Goal: Task Accomplishment & Management: Use online tool/utility

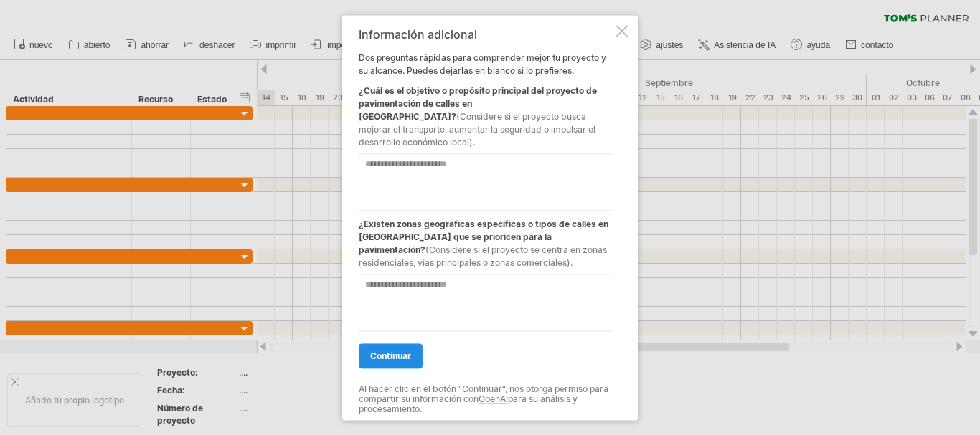
click at [397, 355] on link "continuar" at bounding box center [391, 355] width 64 height 25
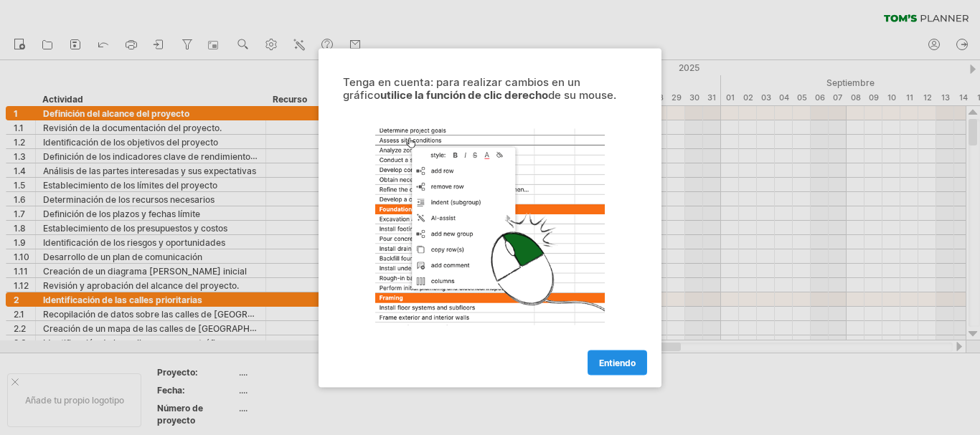
click at [613, 372] on link "Entiendo" at bounding box center [617, 362] width 60 height 25
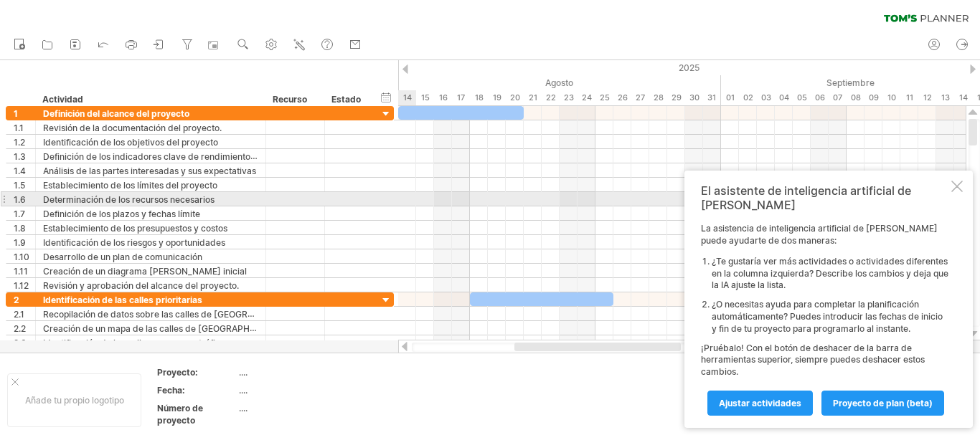
click at [954, 192] on div at bounding box center [956, 186] width 11 height 11
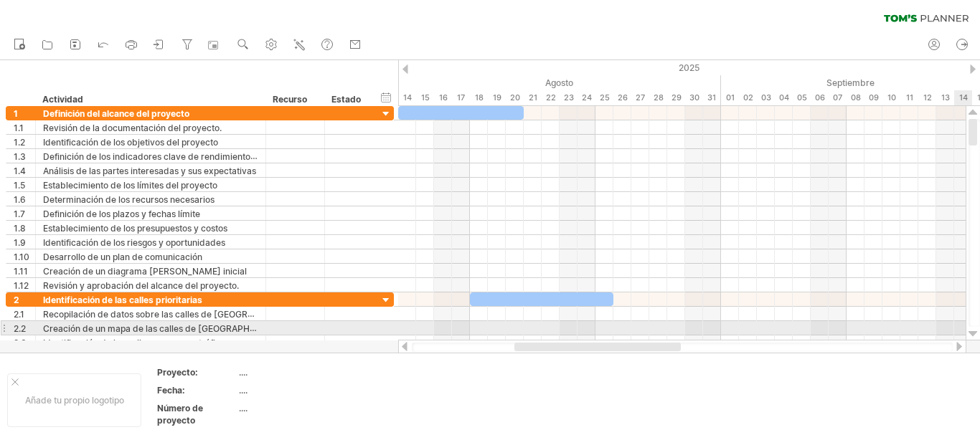
click at [974, 330] on div at bounding box center [972, 333] width 9 height 11
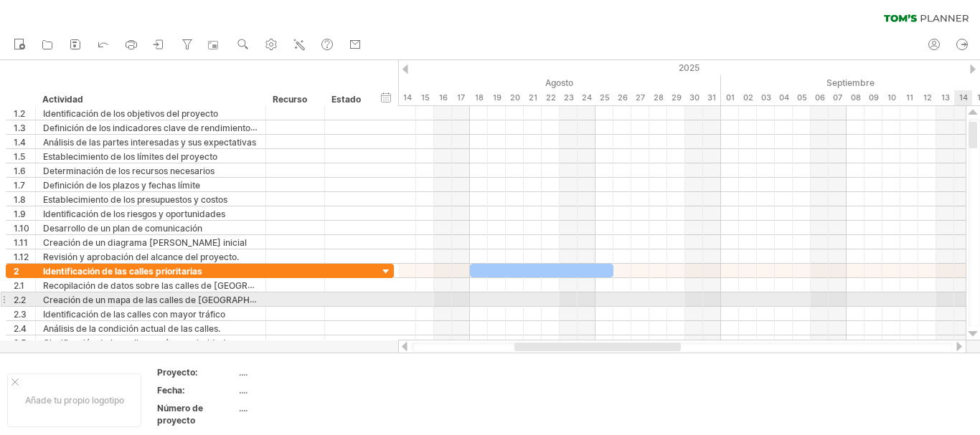
click at [974, 330] on div at bounding box center [972, 333] width 9 height 11
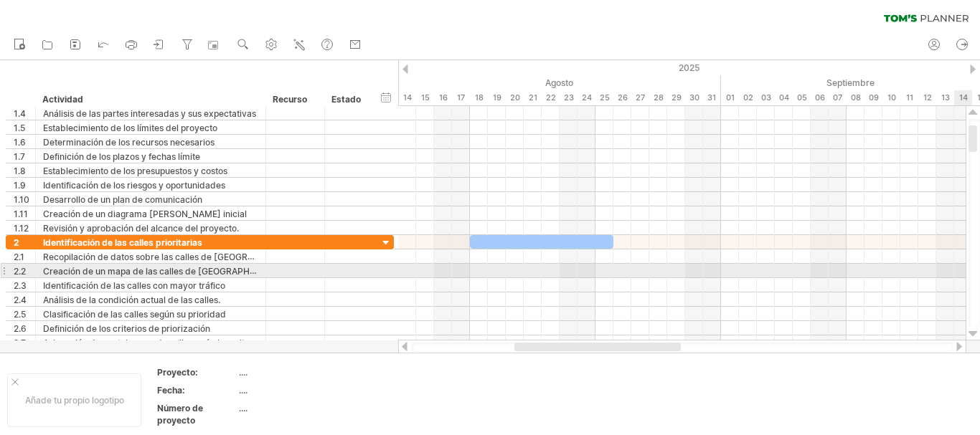
click at [974, 330] on div at bounding box center [972, 333] width 9 height 11
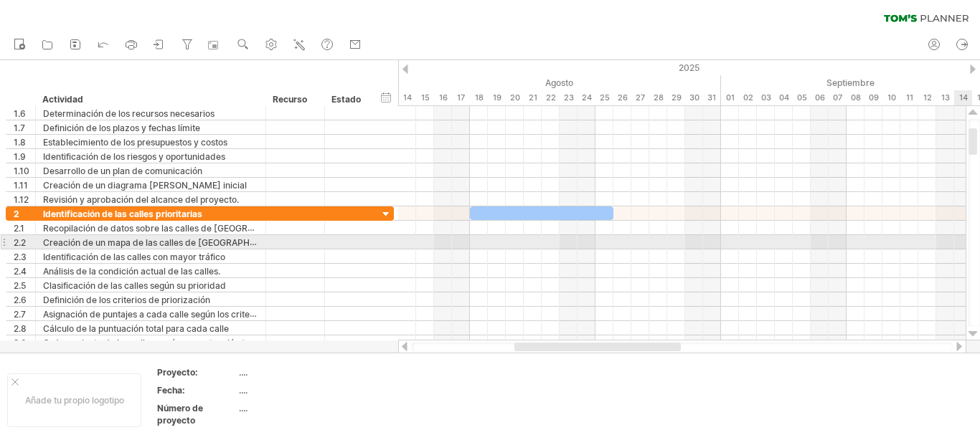
click at [974, 330] on div at bounding box center [972, 333] width 9 height 11
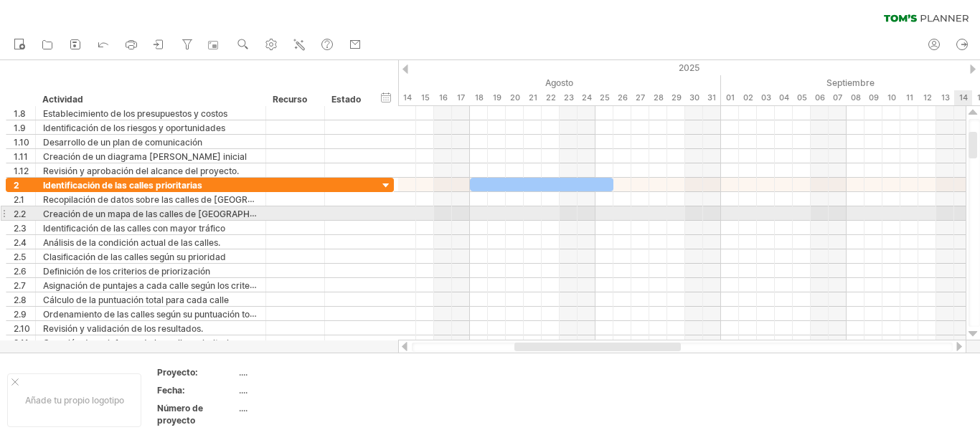
click at [974, 330] on div at bounding box center [972, 333] width 9 height 11
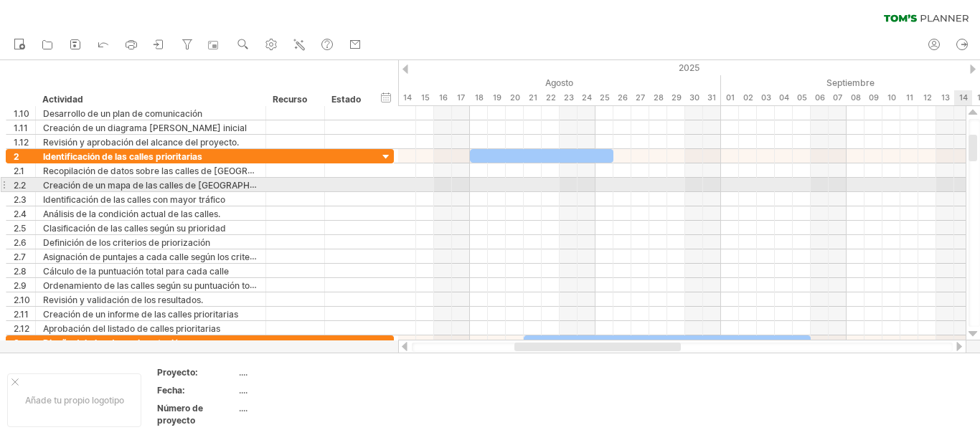
click at [974, 330] on div at bounding box center [972, 333] width 9 height 11
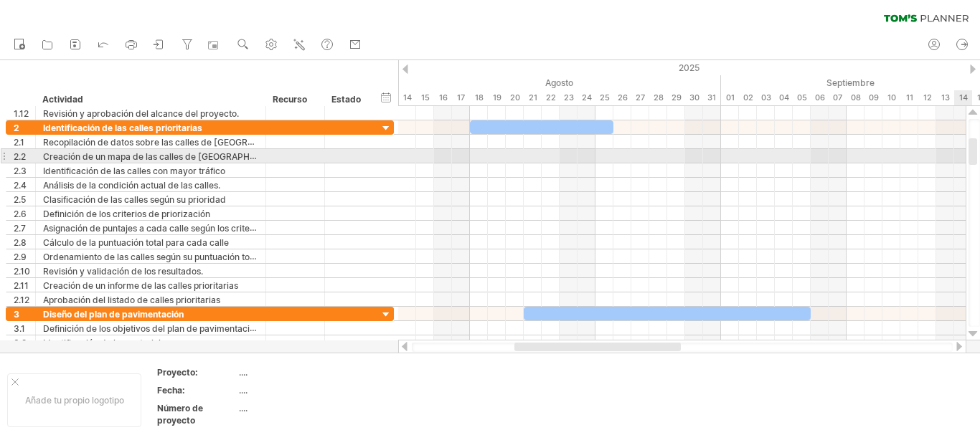
click at [974, 330] on div at bounding box center [972, 333] width 9 height 11
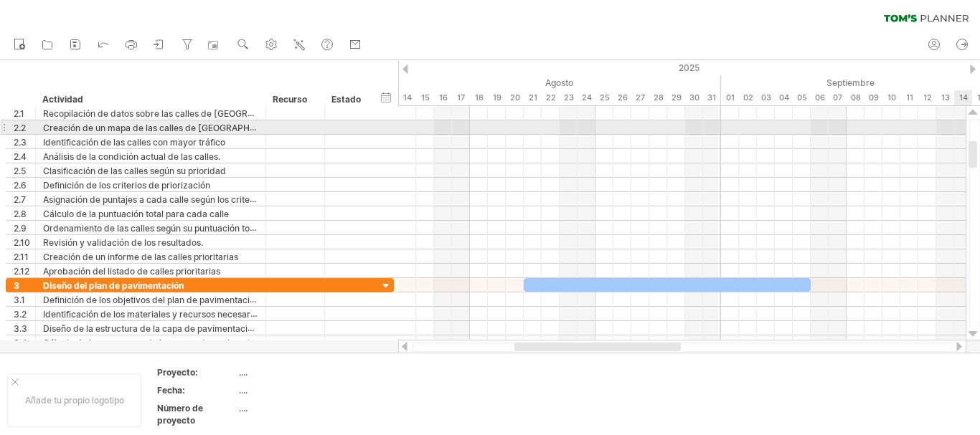
click at [974, 330] on div at bounding box center [972, 333] width 9 height 11
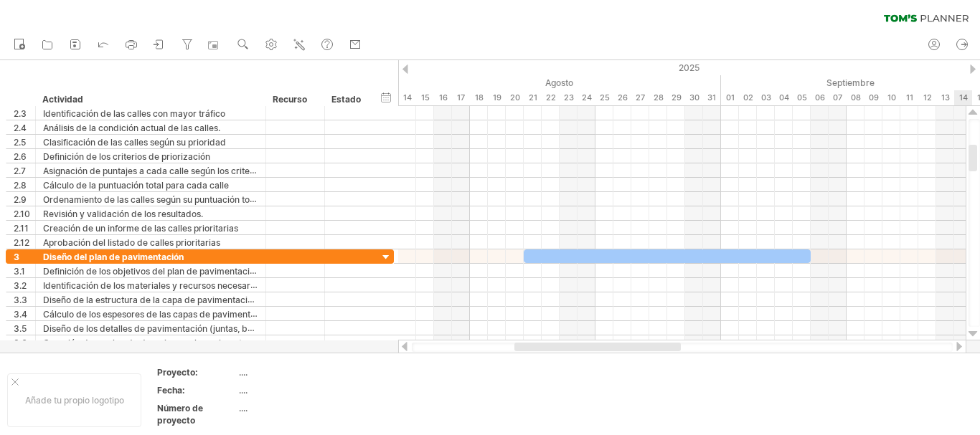
click at [974, 330] on div at bounding box center [972, 333] width 9 height 11
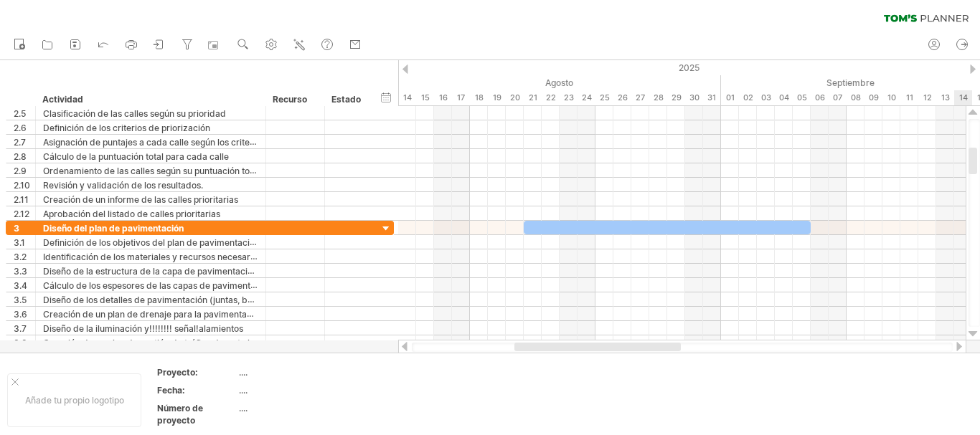
click at [974, 330] on div at bounding box center [972, 333] width 9 height 11
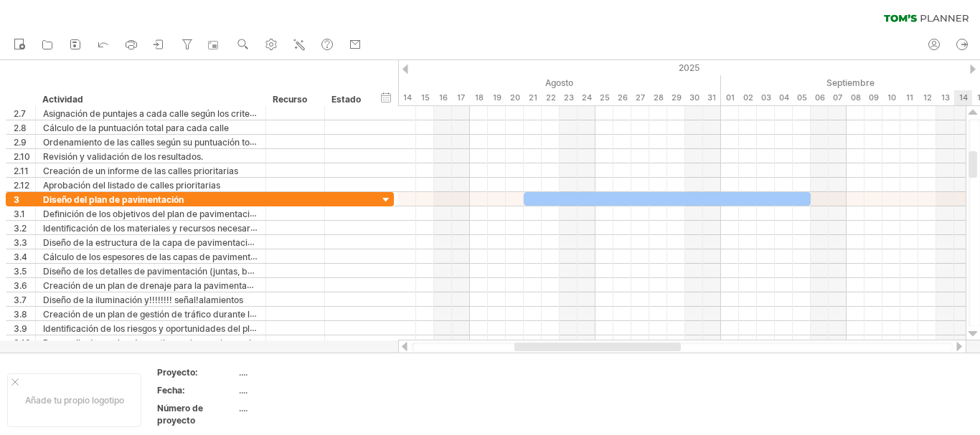
click at [974, 330] on div at bounding box center [972, 333] width 9 height 11
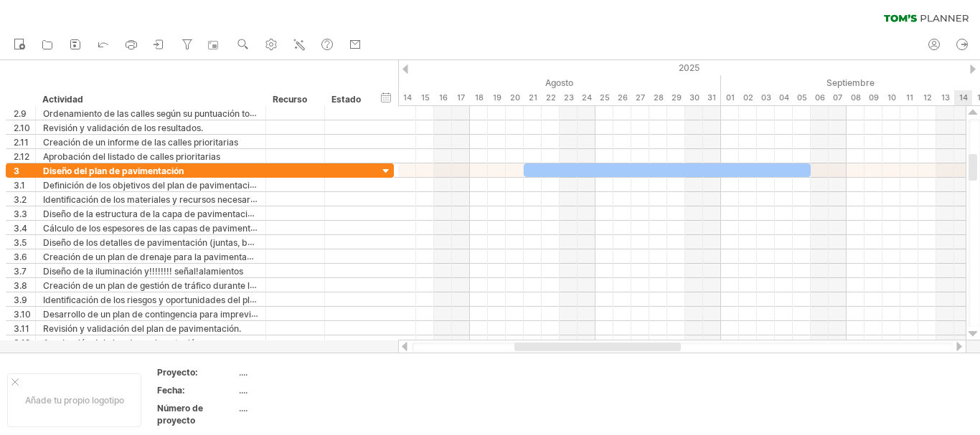
click at [974, 330] on div at bounding box center [972, 333] width 9 height 11
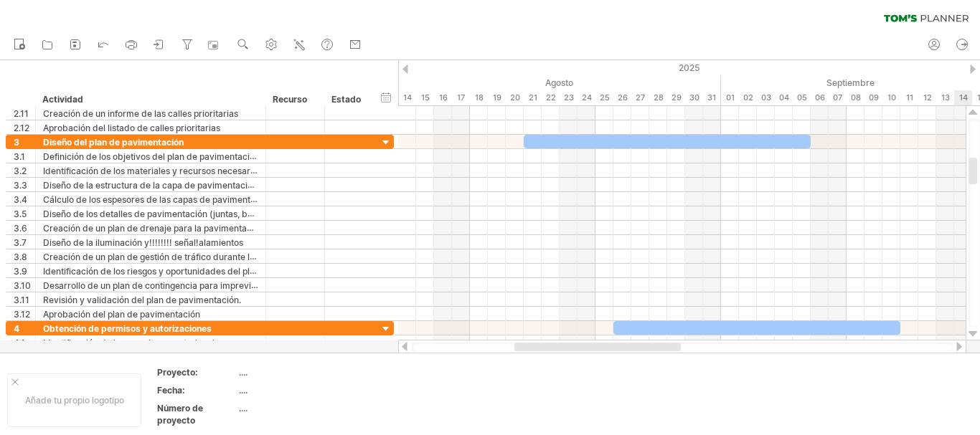
click at [974, 330] on div at bounding box center [972, 333] width 9 height 11
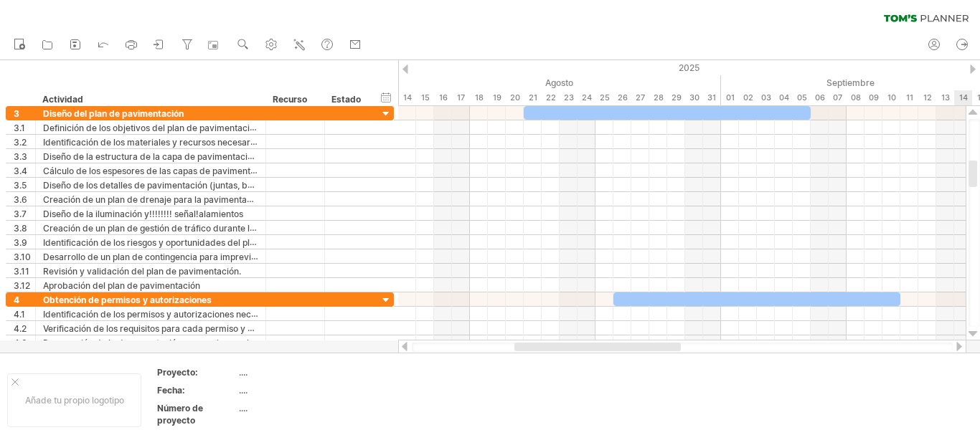
click at [974, 330] on div at bounding box center [972, 333] width 9 height 11
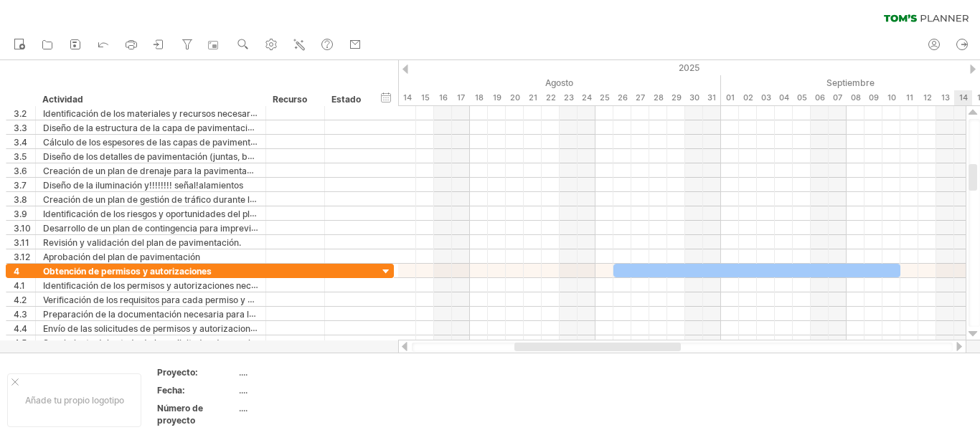
click at [974, 330] on div at bounding box center [972, 333] width 9 height 11
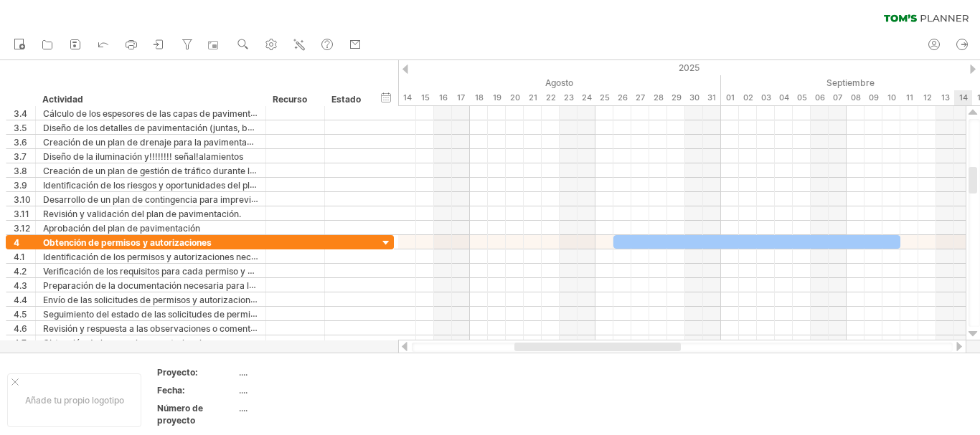
click at [974, 330] on div at bounding box center [972, 333] width 9 height 11
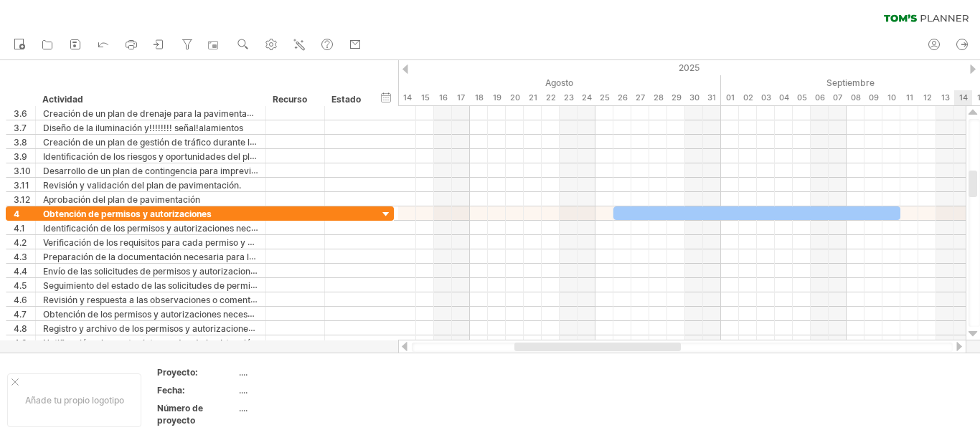
click at [974, 330] on div at bounding box center [972, 333] width 9 height 11
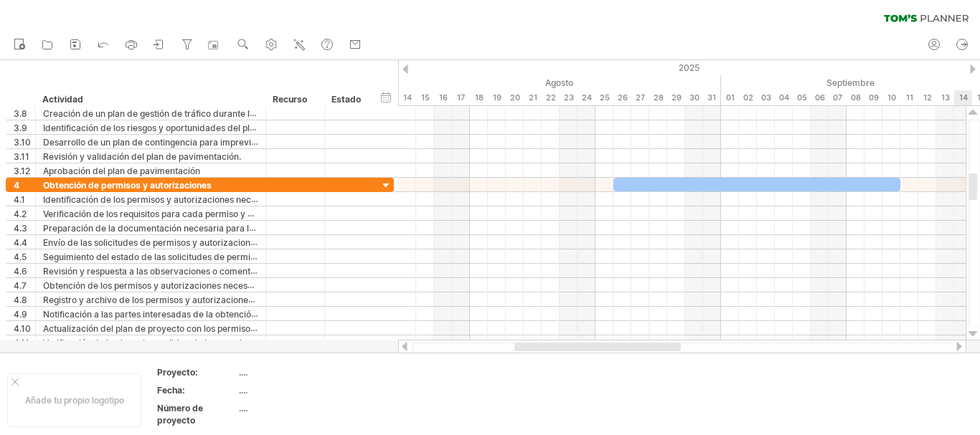
click at [974, 330] on div at bounding box center [972, 333] width 9 height 11
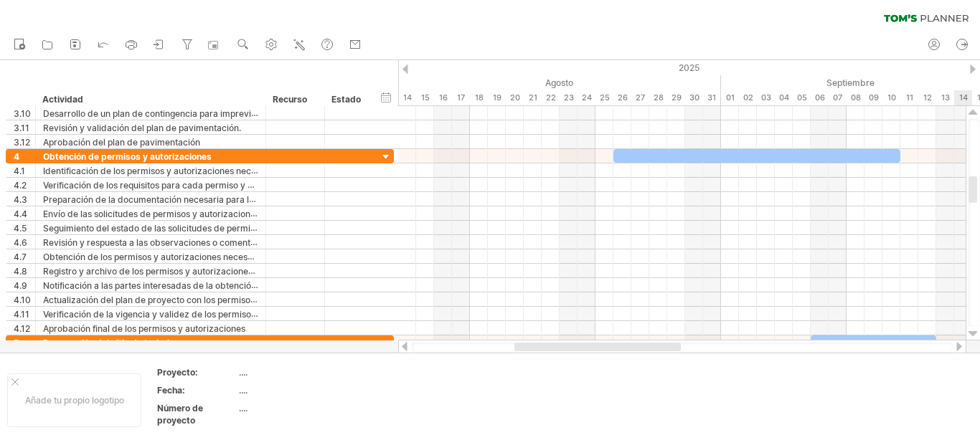
click at [974, 330] on div at bounding box center [972, 333] width 9 height 11
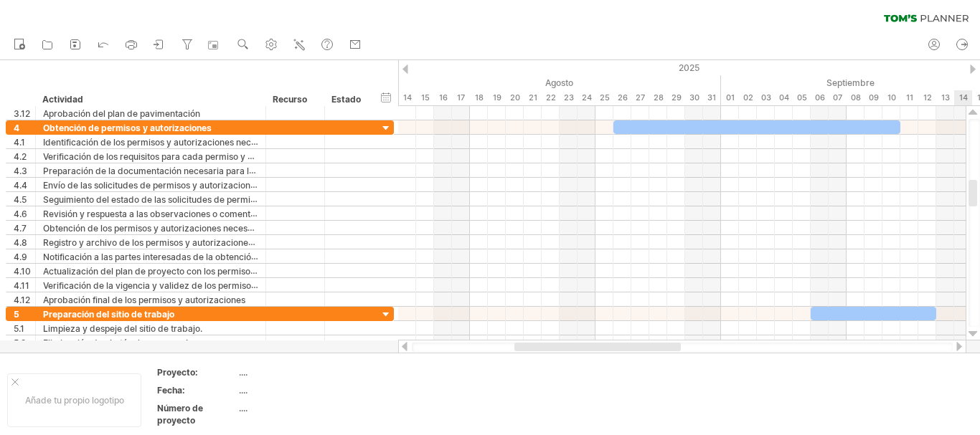
click at [974, 330] on div at bounding box center [972, 333] width 9 height 11
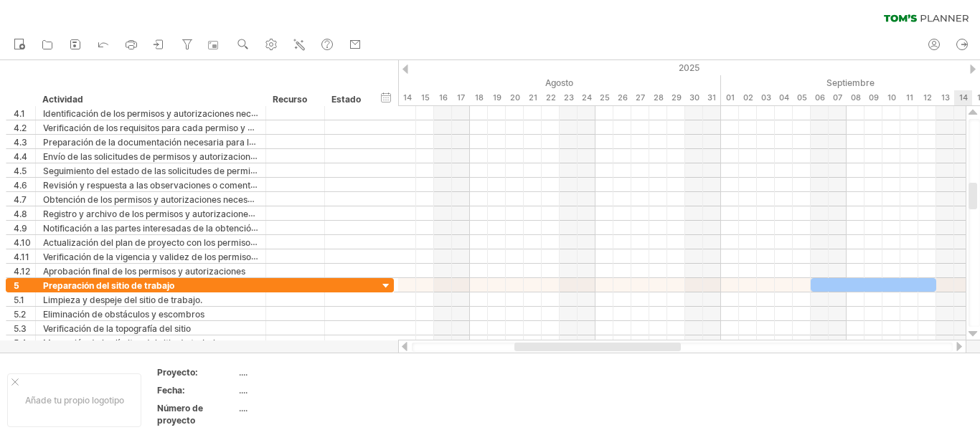
click at [974, 330] on div at bounding box center [972, 333] width 9 height 11
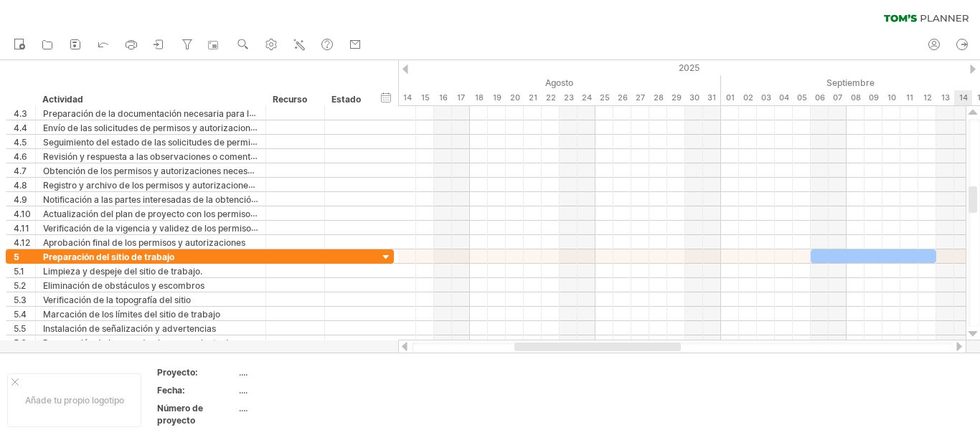
click at [974, 330] on div at bounding box center [972, 333] width 9 height 11
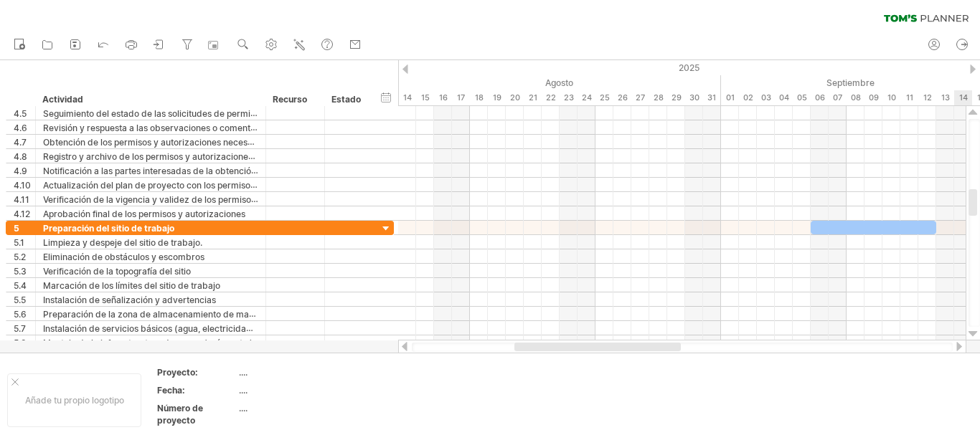
click at [974, 330] on div at bounding box center [972, 333] width 9 height 11
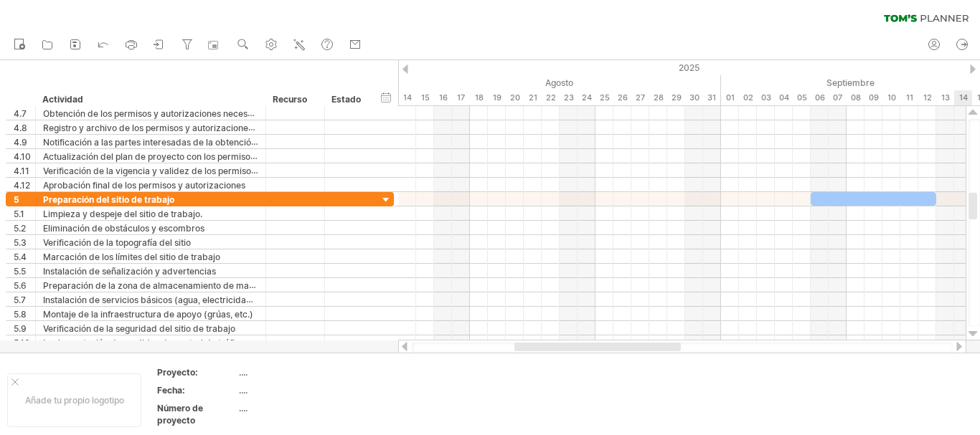
click at [974, 330] on div at bounding box center [972, 333] width 9 height 11
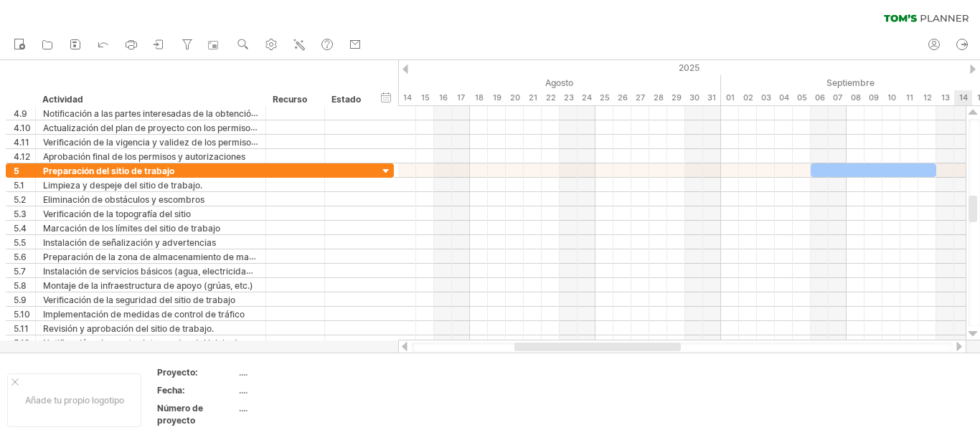
click at [974, 330] on div at bounding box center [972, 333] width 9 height 11
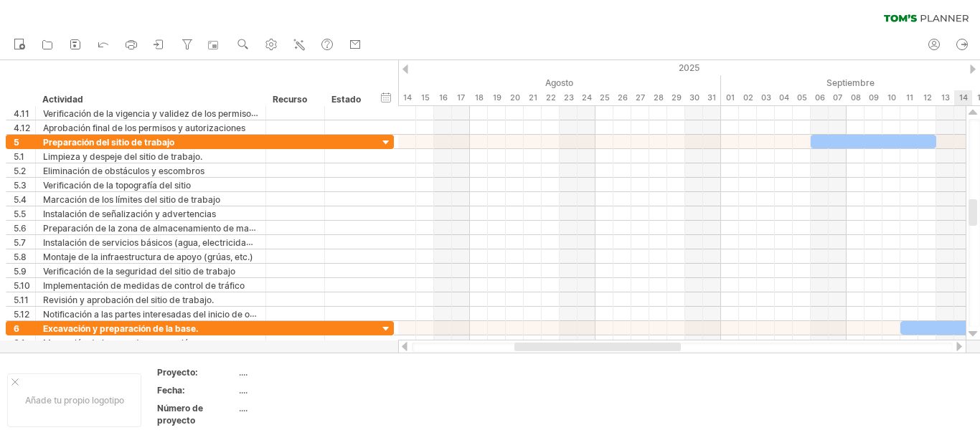
click at [974, 330] on div at bounding box center [972, 333] width 9 height 11
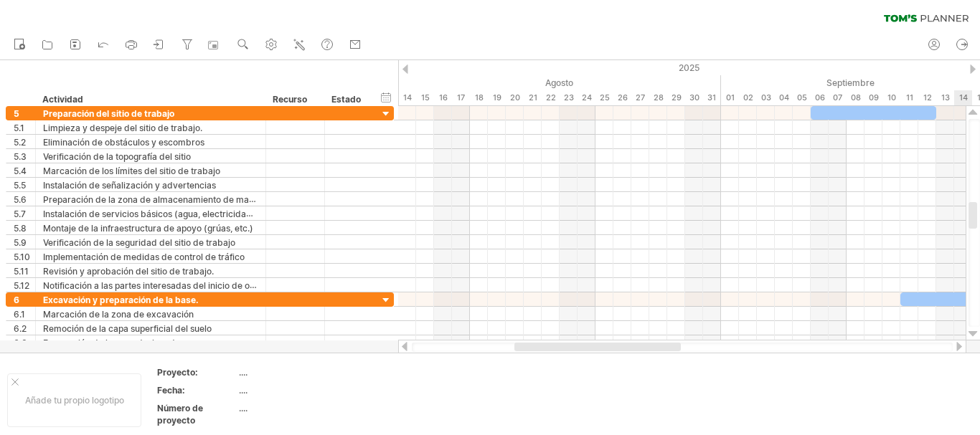
click at [974, 330] on div at bounding box center [972, 333] width 9 height 11
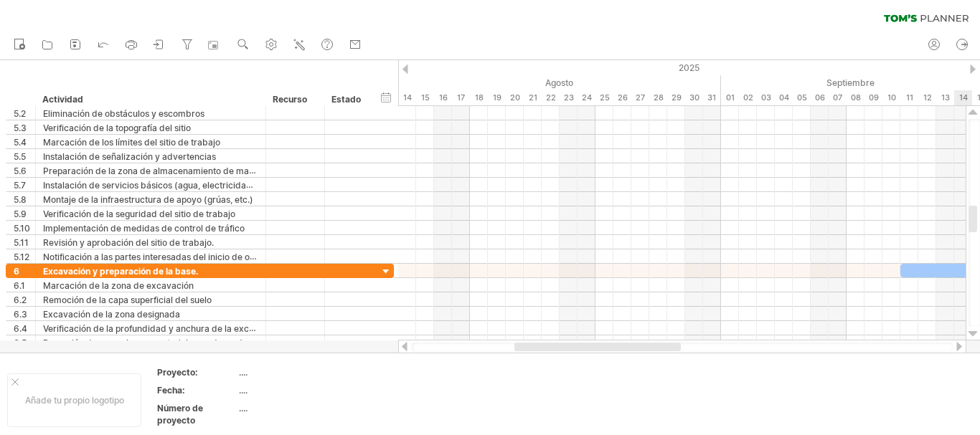
click at [974, 330] on div at bounding box center [972, 333] width 9 height 11
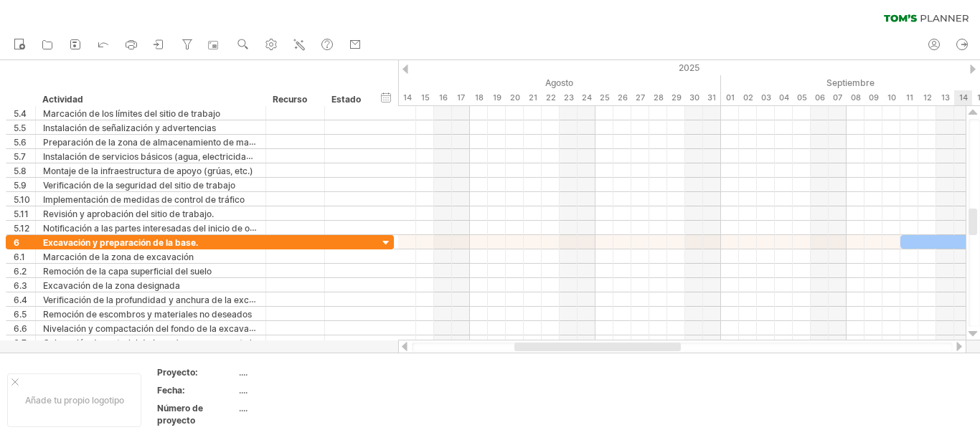
click at [974, 330] on div at bounding box center [972, 333] width 9 height 11
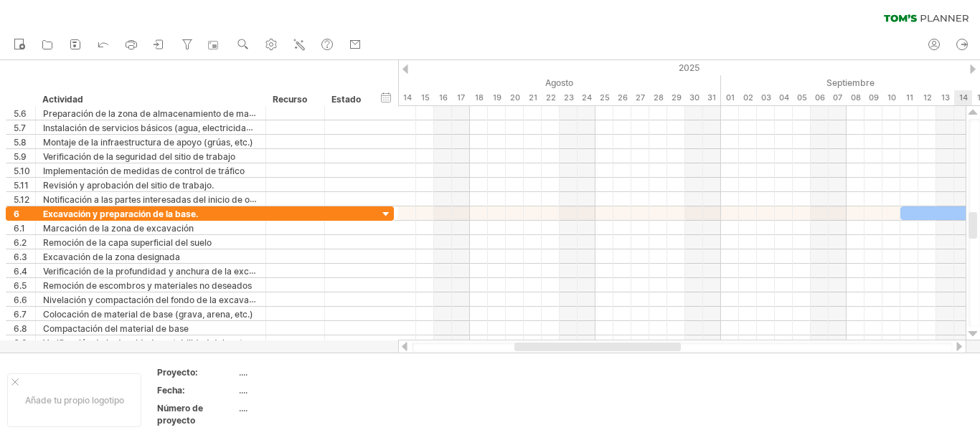
click at [974, 330] on div at bounding box center [972, 333] width 9 height 11
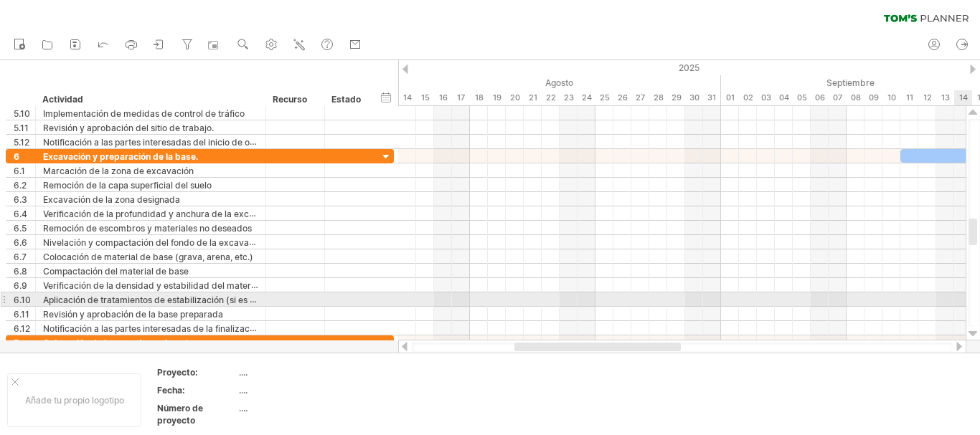
click at [974, 330] on div at bounding box center [972, 333] width 9 height 11
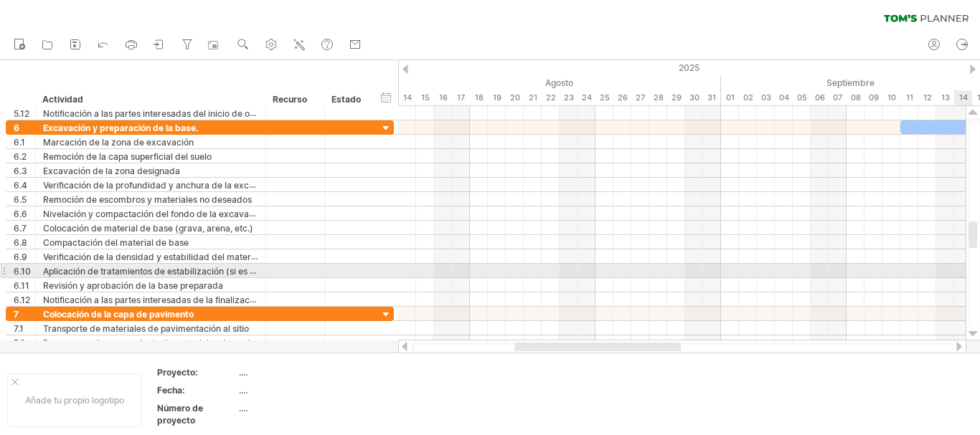
click at [974, 330] on div at bounding box center [972, 333] width 9 height 11
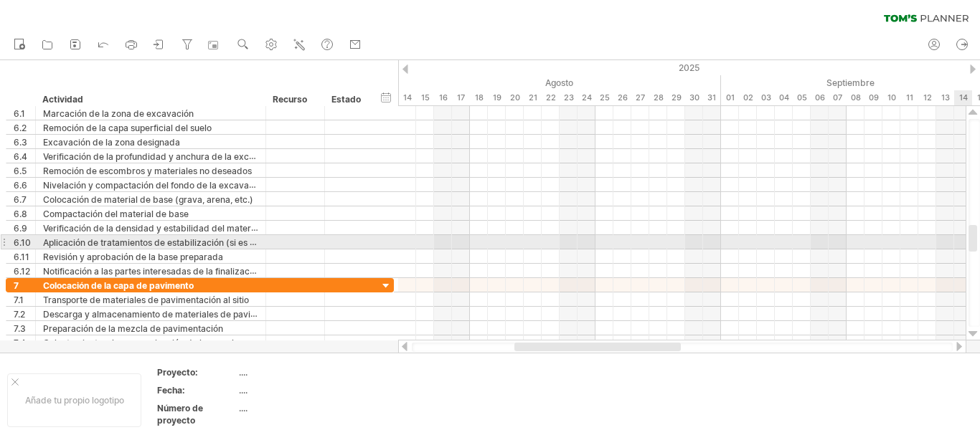
click at [974, 330] on div at bounding box center [972, 333] width 9 height 11
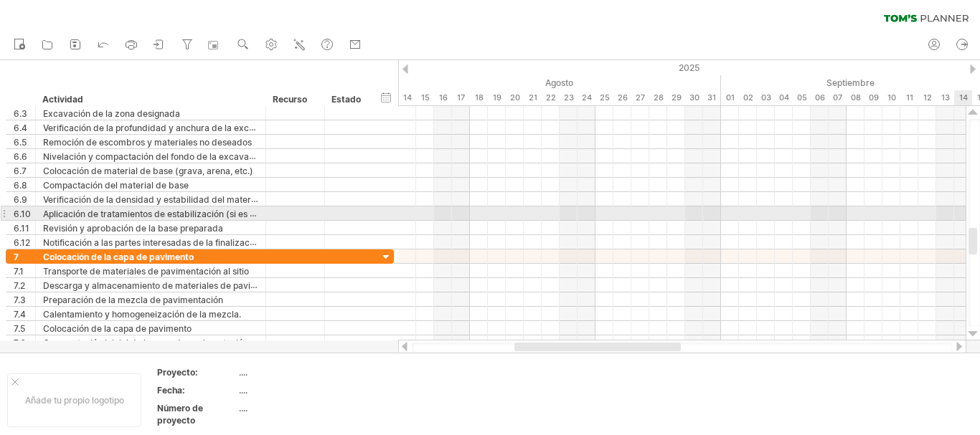
click at [974, 330] on div at bounding box center [972, 333] width 9 height 11
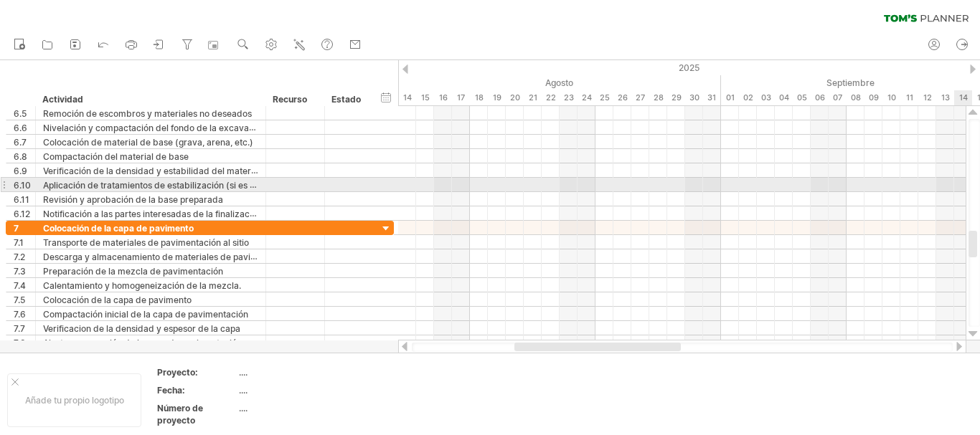
click at [974, 330] on div at bounding box center [972, 333] width 9 height 11
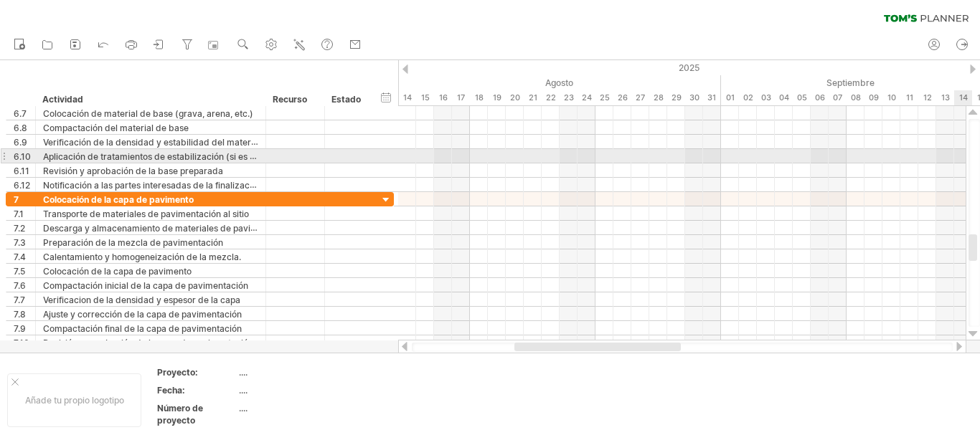
click at [974, 330] on div at bounding box center [972, 333] width 9 height 11
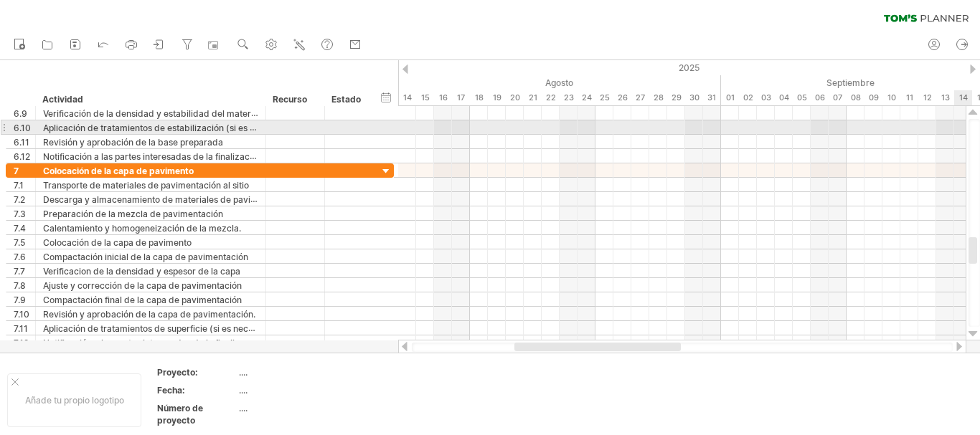
click at [974, 330] on div at bounding box center [972, 333] width 9 height 11
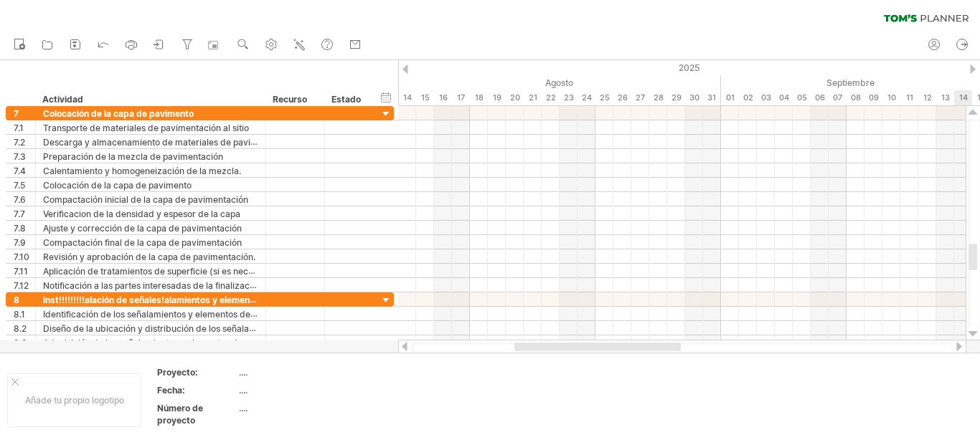
click at [974, 330] on div at bounding box center [972, 333] width 9 height 11
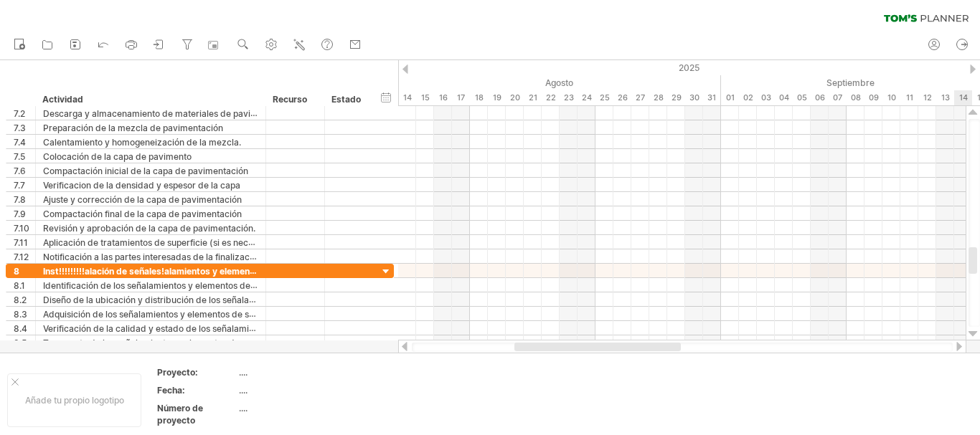
click at [974, 330] on div at bounding box center [972, 333] width 9 height 11
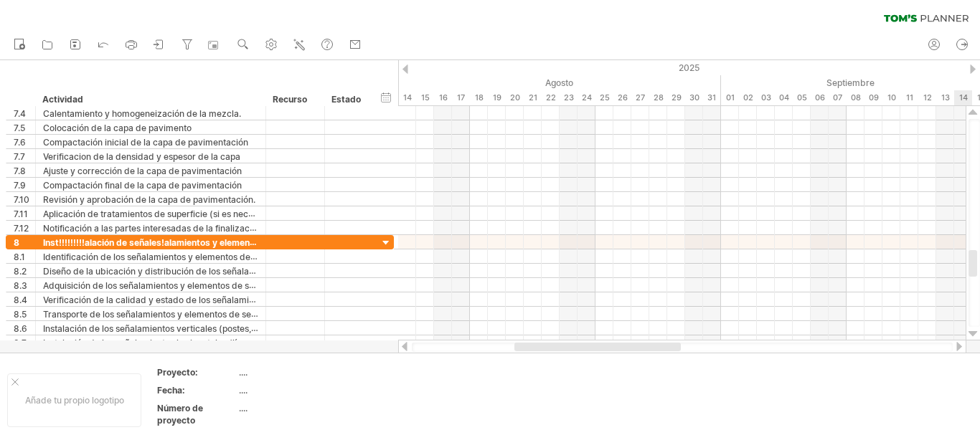
click at [974, 330] on div at bounding box center [972, 333] width 9 height 11
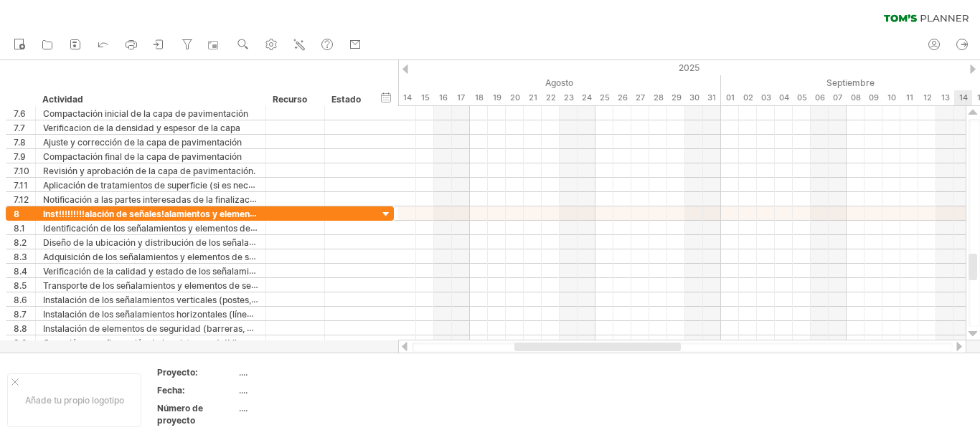
click at [974, 330] on div at bounding box center [972, 333] width 9 height 11
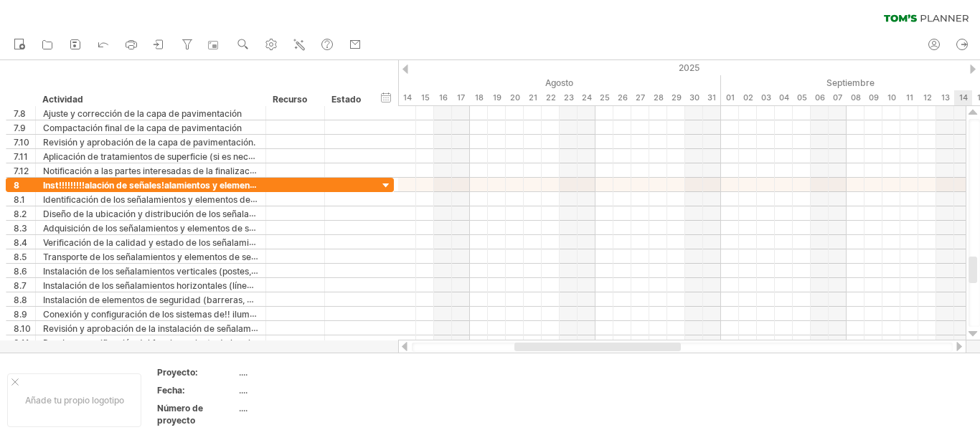
click at [974, 330] on div at bounding box center [972, 333] width 9 height 11
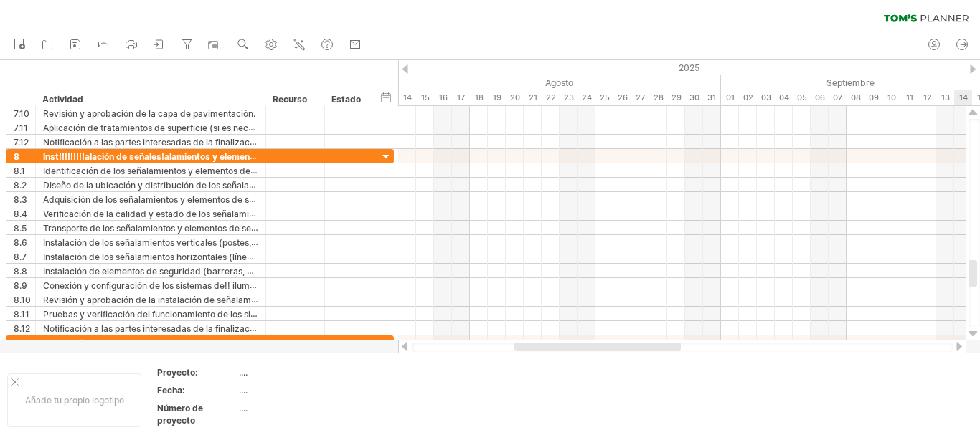
click at [974, 330] on div at bounding box center [972, 333] width 9 height 11
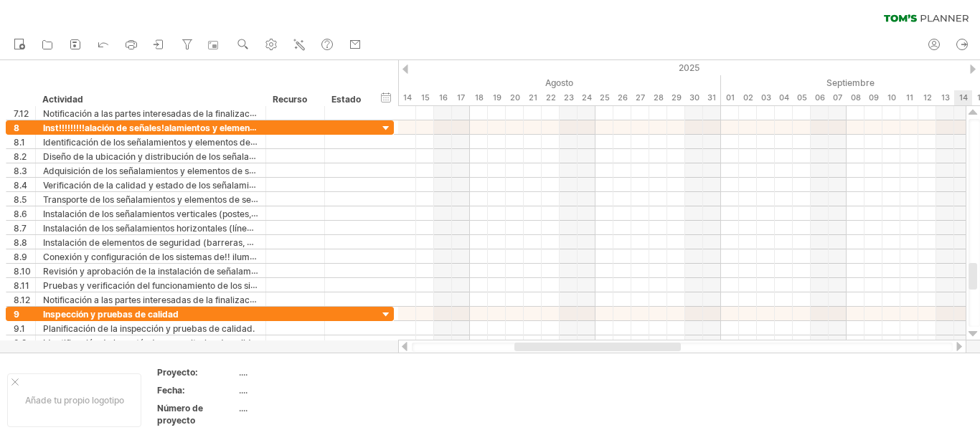
click at [974, 330] on div at bounding box center [972, 333] width 9 height 11
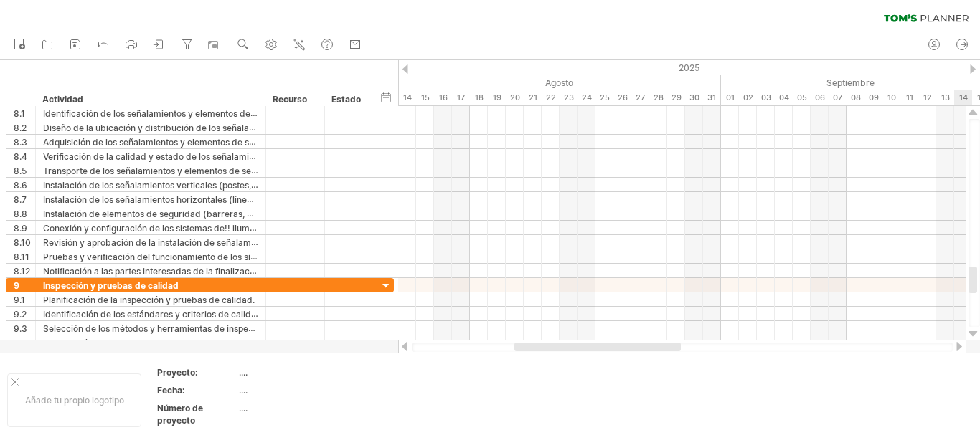
click at [974, 330] on div at bounding box center [972, 333] width 9 height 11
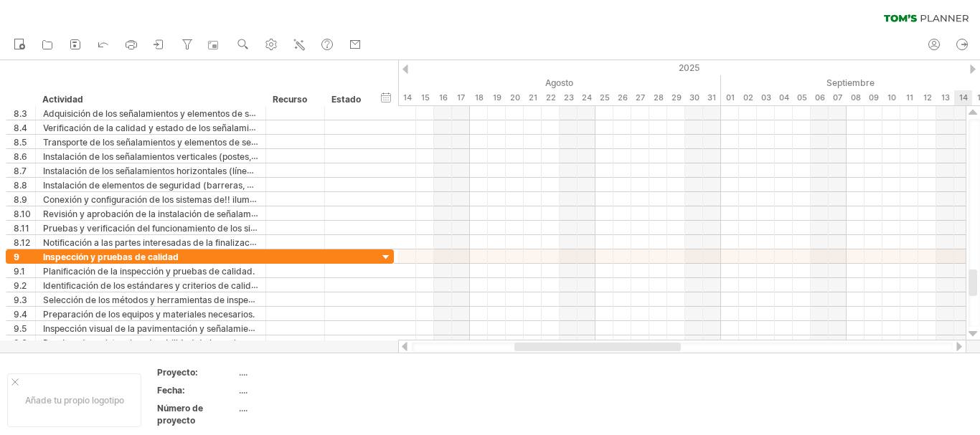
click at [974, 330] on div at bounding box center [972, 333] width 9 height 11
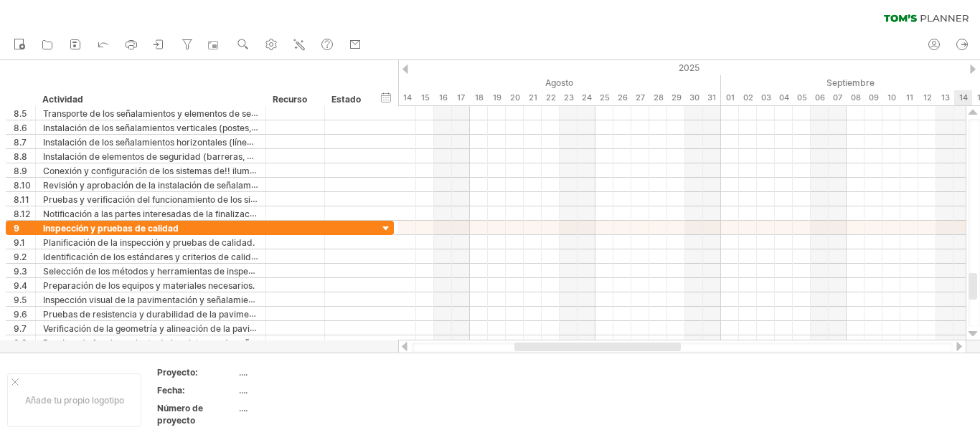
click at [974, 330] on div at bounding box center [972, 333] width 9 height 11
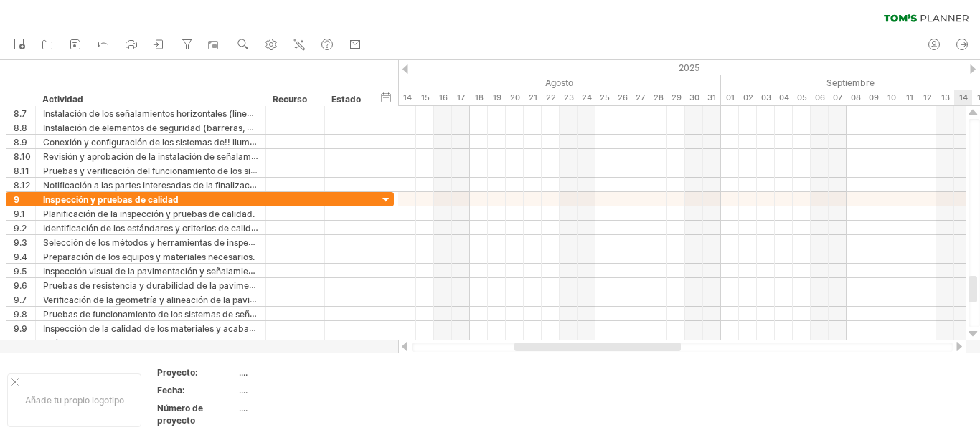
click at [974, 330] on div at bounding box center [972, 333] width 9 height 11
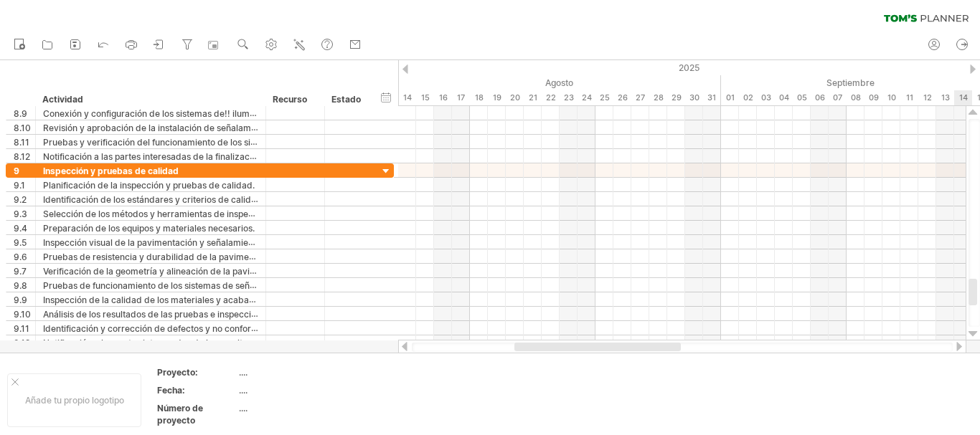
click at [974, 330] on div at bounding box center [972, 333] width 9 height 11
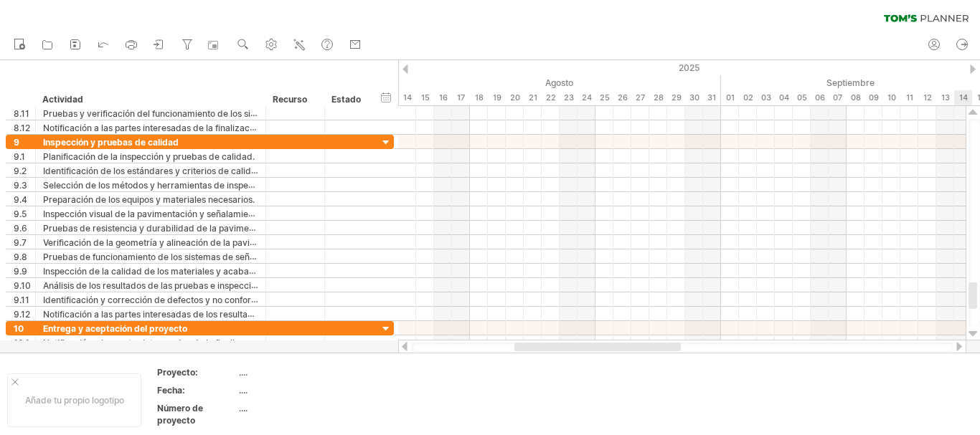
click at [974, 330] on div at bounding box center [972, 333] width 9 height 11
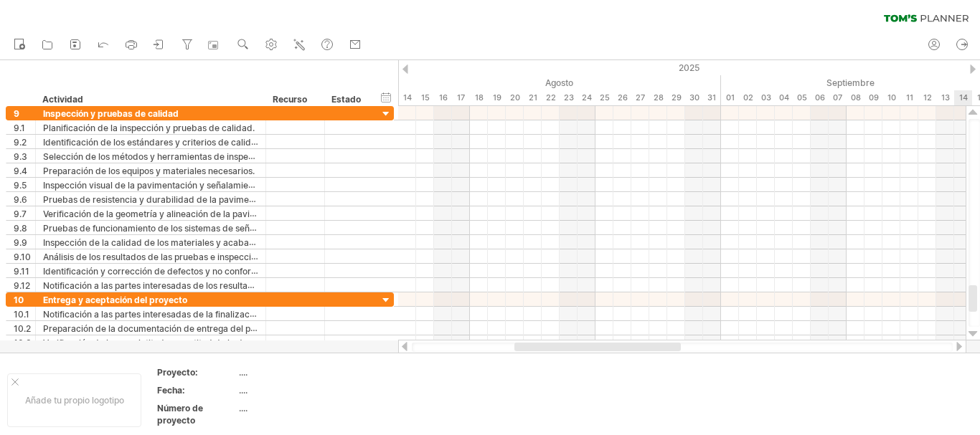
click at [974, 330] on div at bounding box center [972, 333] width 9 height 11
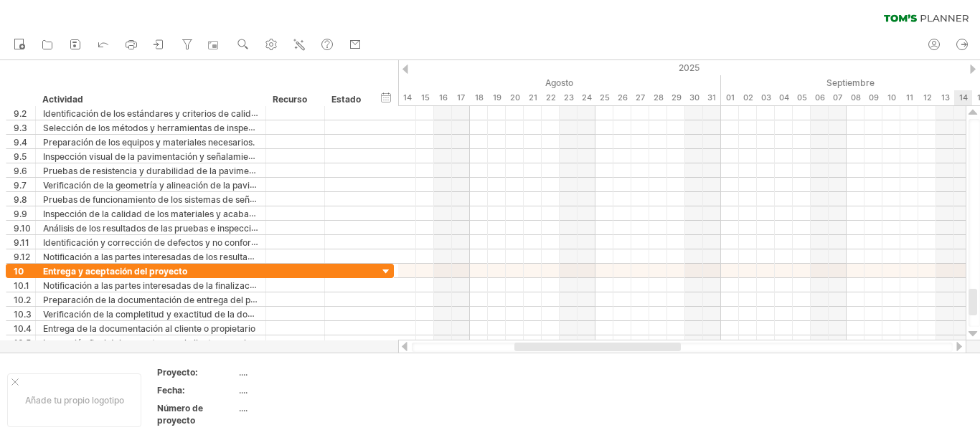
click at [974, 330] on div at bounding box center [972, 333] width 9 height 11
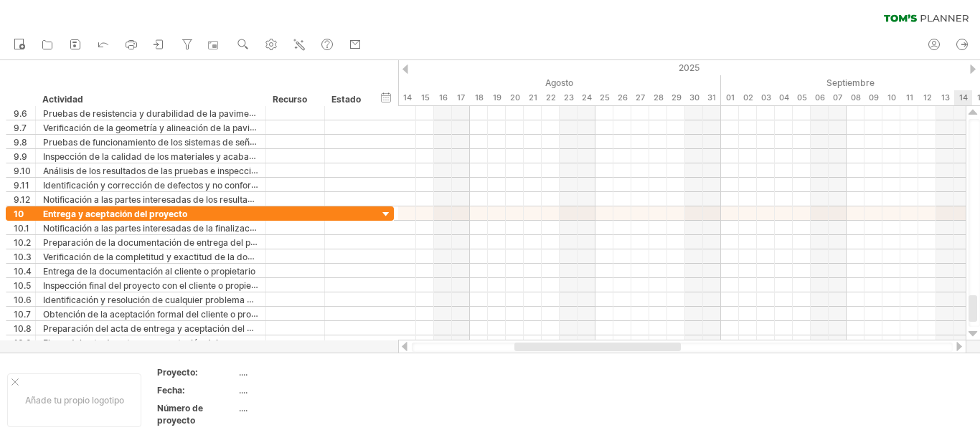
click at [974, 330] on div at bounding box center [972, 333] width 9 height 11
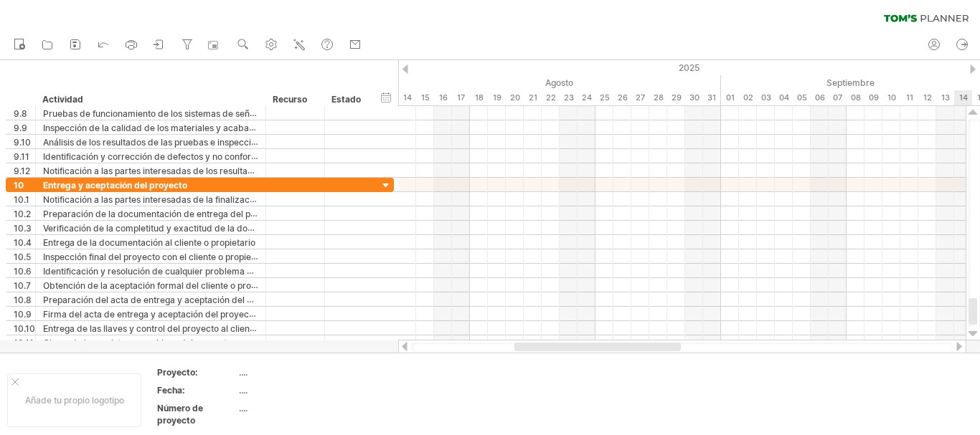
click at [974, 330] on div at bounding box center [972, 333] width 9 height 11
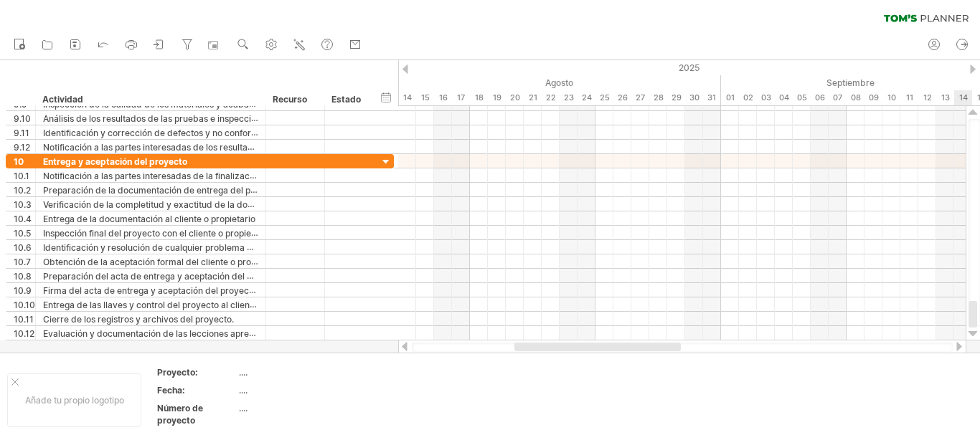
click at [974, 330] on div at bounding box center [972, 333] width 9 height 11
click at [974, 110] on div at bounding box center [972, 112] width 9 height 11
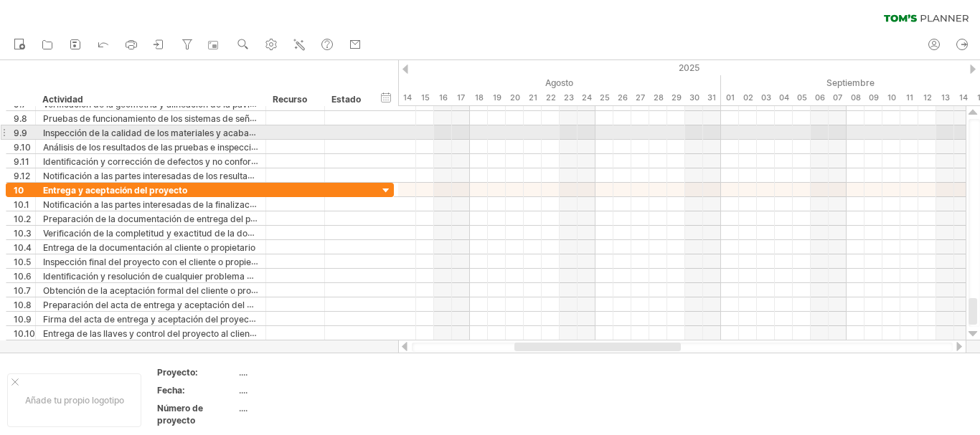
click at [974, 110] on div at bounding box center [972, 112] width 9 height 11
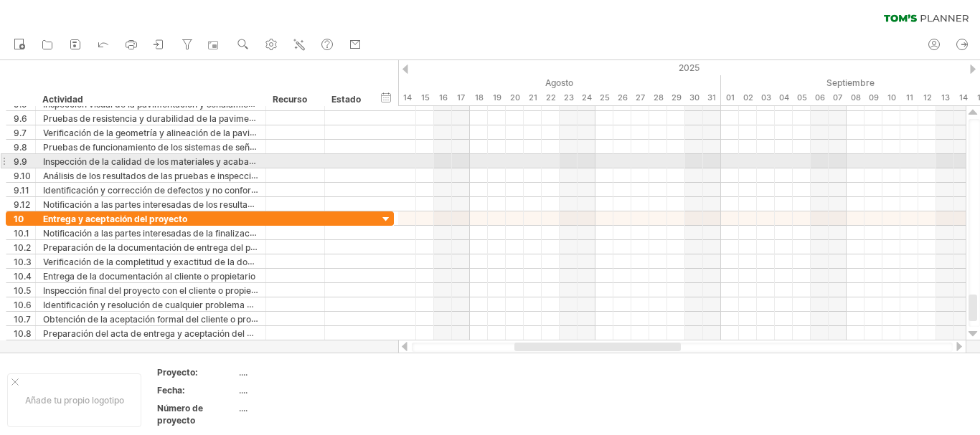
click at [974, 110] on div at bounding box center [972, 112] width 9 height 11
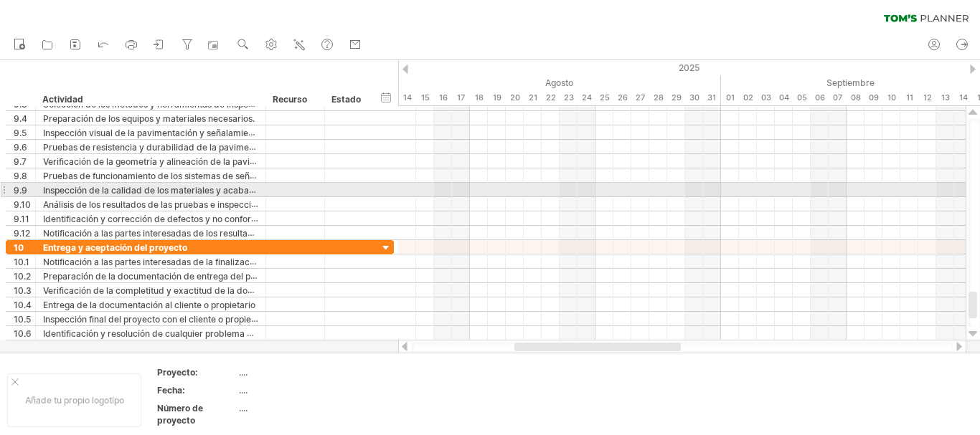
click at [974, 110] on div at bounding box center [972, 112] width 9 height 11
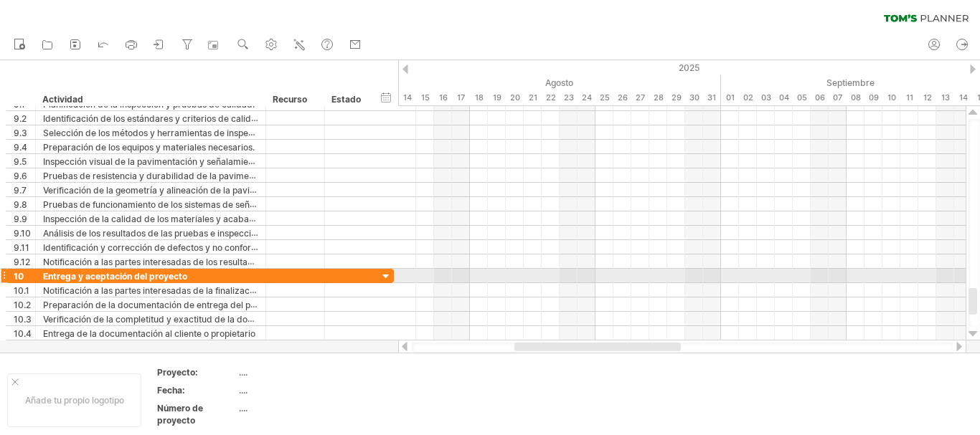
drag, startPoint x: 977, startPoint y: 298, endPoint x: 975, endPoint y: 283, distance: 14.4
click at [975, 278] on div at bounding box center [973, 223] width 11 height 208
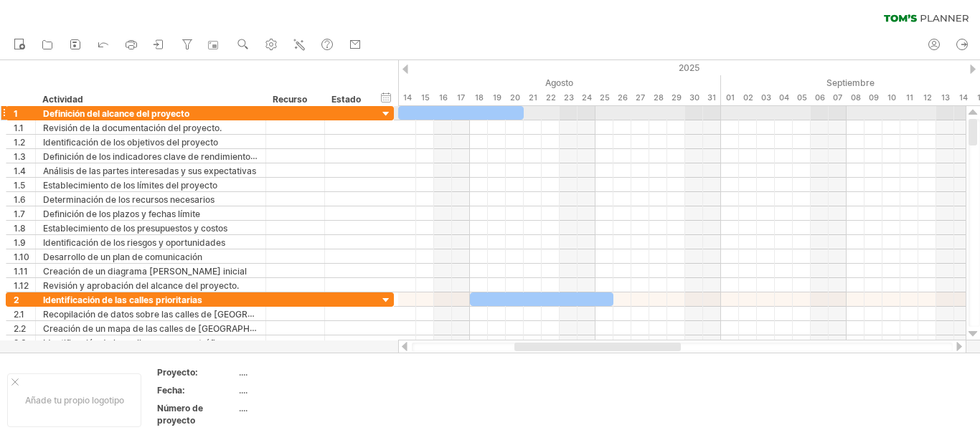
drag, startPoint x: 975, startPoint y: 296, endPoint x: 976, endPoint y: 103, distance: 193.6
click at [976, 103] on div "Intentando acceder a [DOMAIN_NAME] Conectado de nuevo... 0% borrar filtro" at bounding box center [490, 217] width 980 height 435
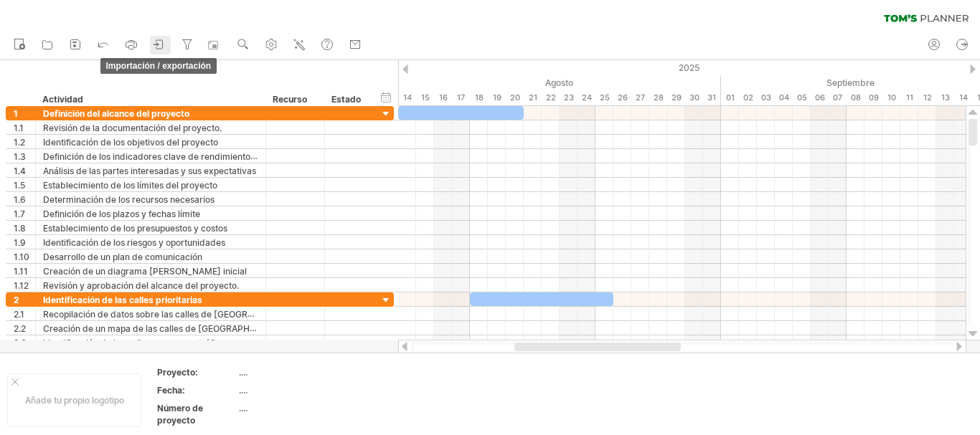
click at [158, 49] on icon at bounding box center [159, 44] width 14 height 14
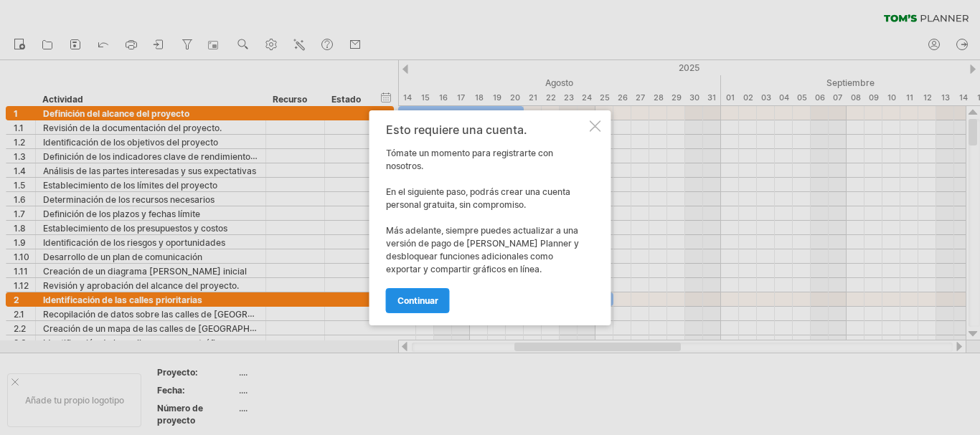
click at [421, 299] on font "continuar" at bounding box center [417, 300] width 41 height 11
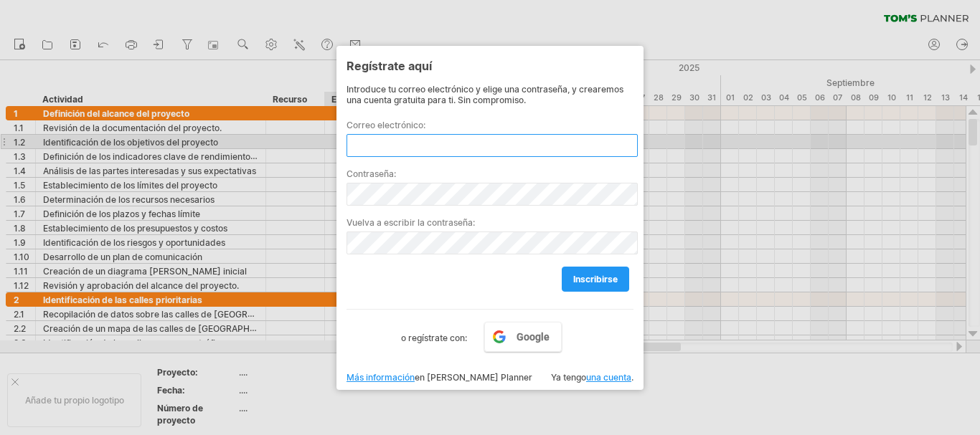
click at [384, 146] on input "text" at bounding box center [491, 145] width 291 height 23
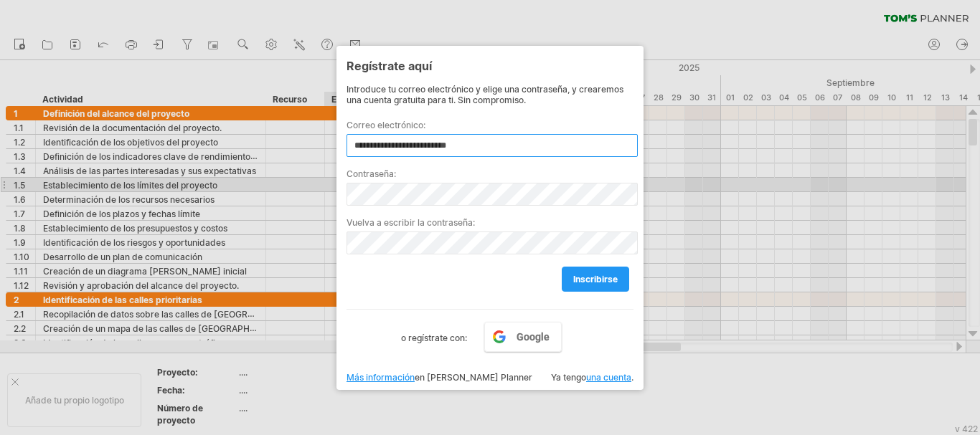
type input "**********"
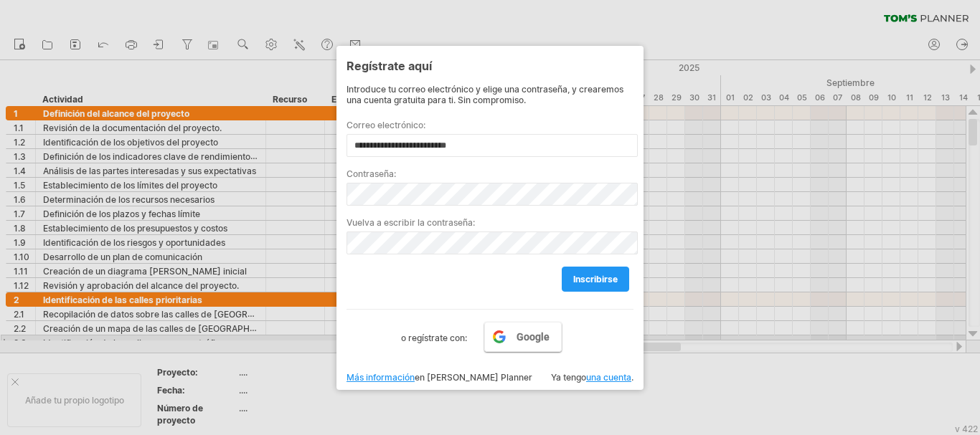
click at [508, 337] on link "Google" at bounding box center [522, 337] width 77 height 30
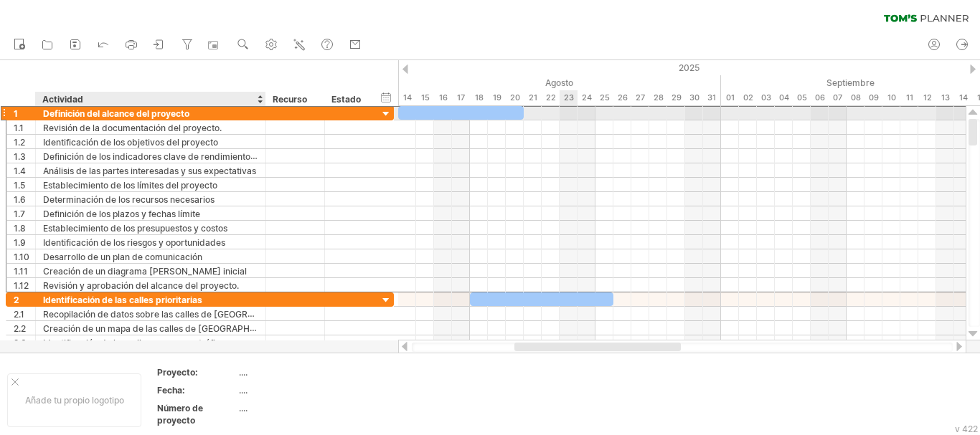
click at [219, 112] on div "Definición del alcance del proyecto" at bounding box center [150, 113] width 215 height 14
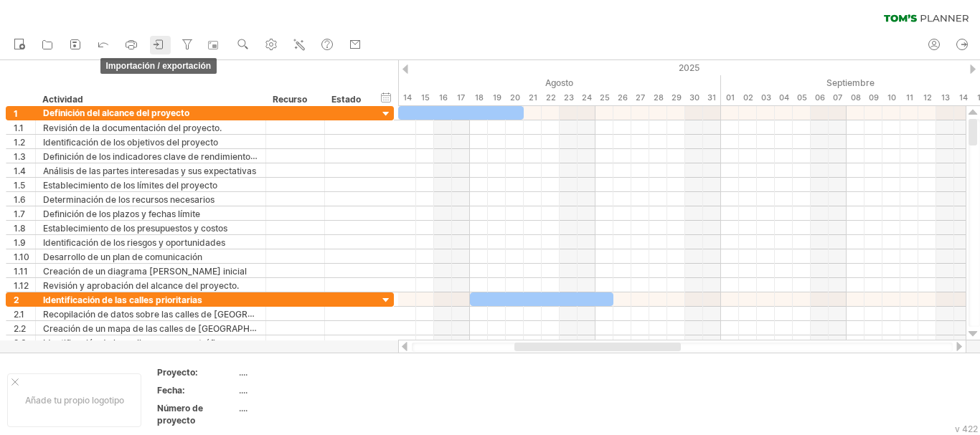
click at [161, 42] on icon at bounding box center [159, 44] width 14 height 14
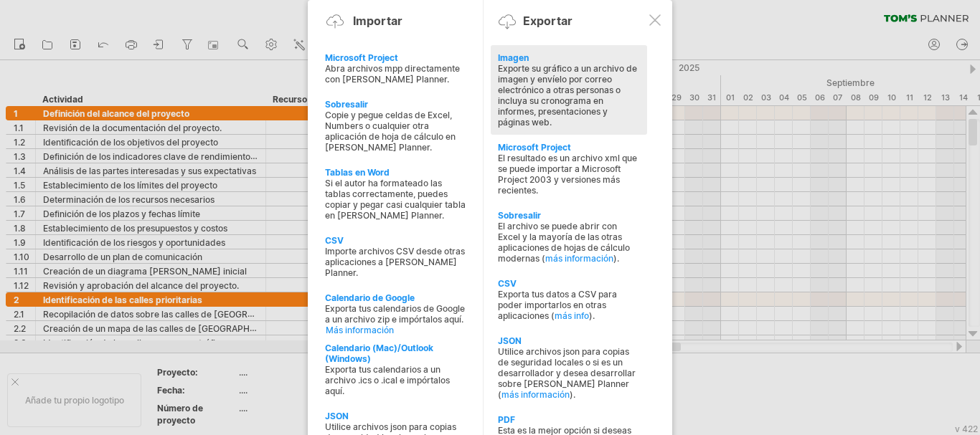
click at [566, 102] on font "Exporte su gráfico a un archivo de imagen y envíelo por correo electrónico a ot…" at bounding box center [567, 95] width 139 height 65
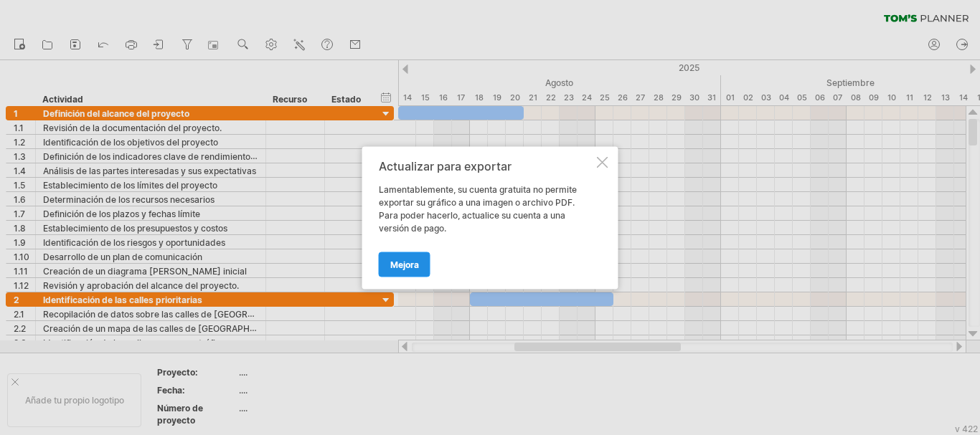
click at [405, 260] on font "Mejora" at bounding box center [404, 264] width 29 height 11
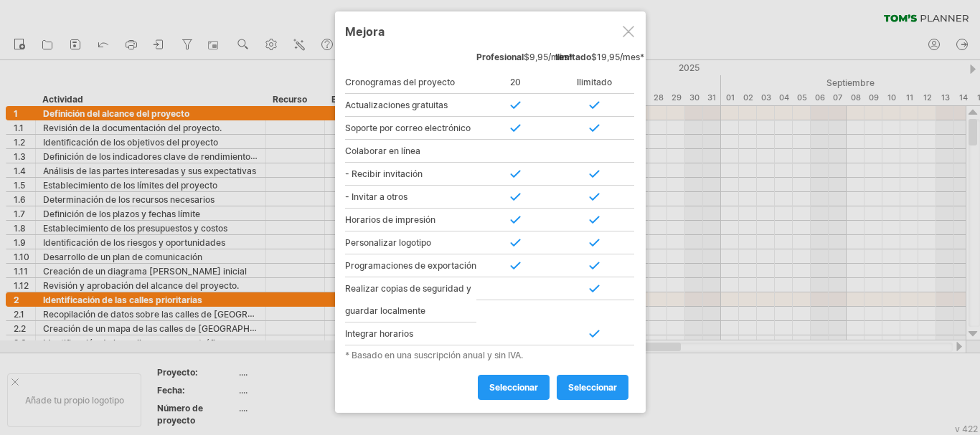
click at [632, 34] on div at bounding box center [627, 31] width 11 height 11
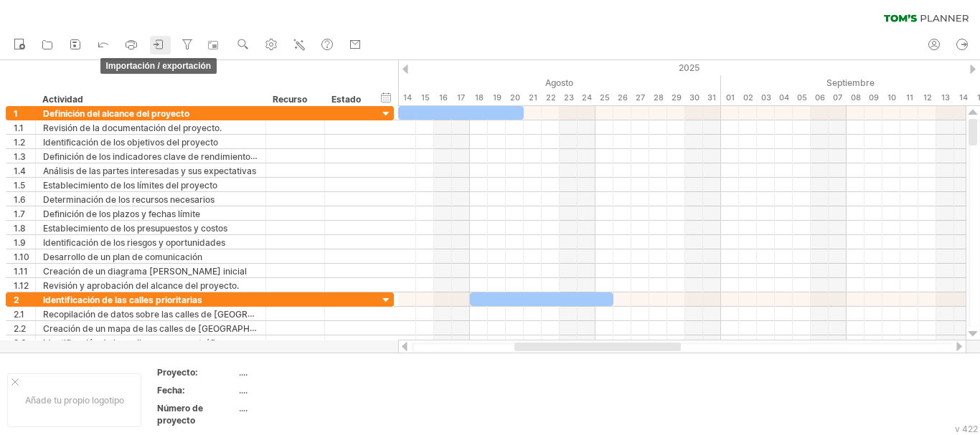
click at [161, 41] on icon at bounding box center [159, 44] width 14 height 14
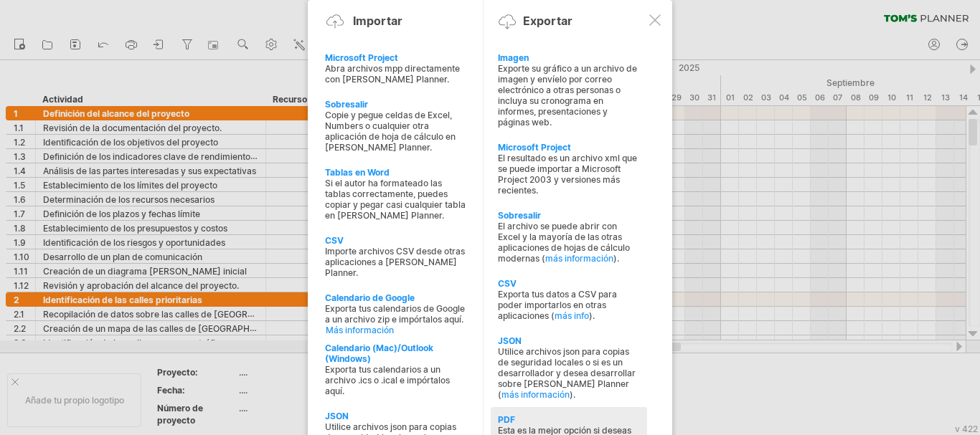
click at [548, 418] on div "PDF" at bounding box center [569, 419] width 142 height 11
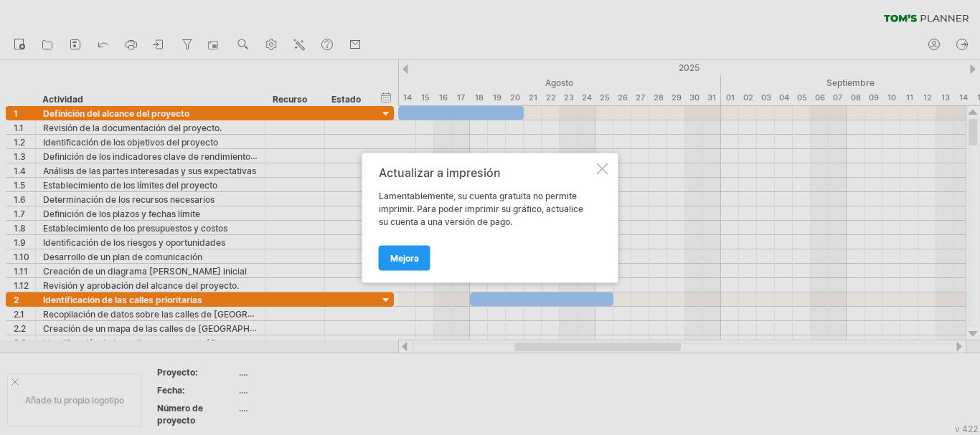
click at [417, 259] on font "Mejora" at bounding box center [404, 257] width 29 height 11
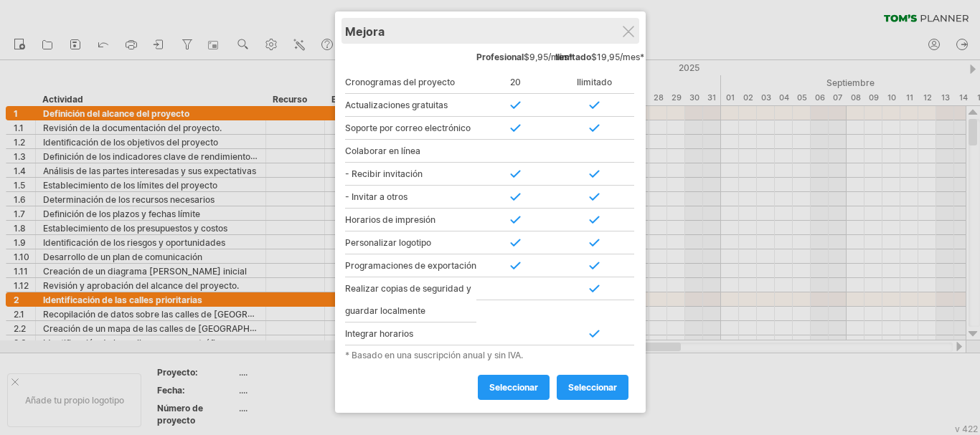
click at [631, 24] on div "Mejora" at bounding box center [490, 31] width 290 height 26
click at [631, 32] on div at bounding box center [627, 31] width 11 height 11
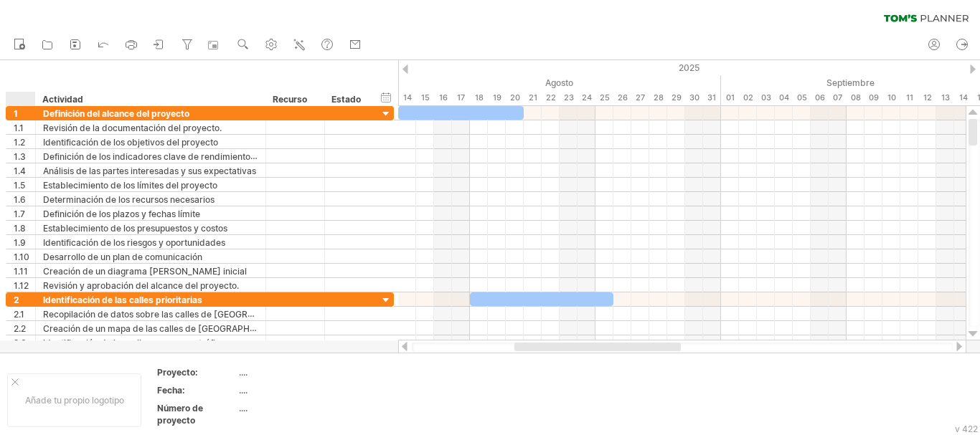
click at [29, 77] on div "ocultar inicio/fin/duración mostrar inicio/fin/duración ******** Actividad ****…" at bounding box center [199, 83] width 398 height 46
drag, startPoint x: 42, startPoint y: 99, endPoint x: 32, endPoint y: 89, distance: 14.7
click at [32, 88] on div "ocultar inicio/fin/duración mostrar inicio/fin/duración ******** Actividad ****…" at bounding box center [199, 83] width 398 height 46
drag, startPoint x: 31, startPoint y: 95, endPoint x: 44, endPoint y: 93, distance: 13.1
click at [44, 93] on div "******** Actividad ******** Recurso ****** Estado" at bounding box center [188, 99] width 365 height 14
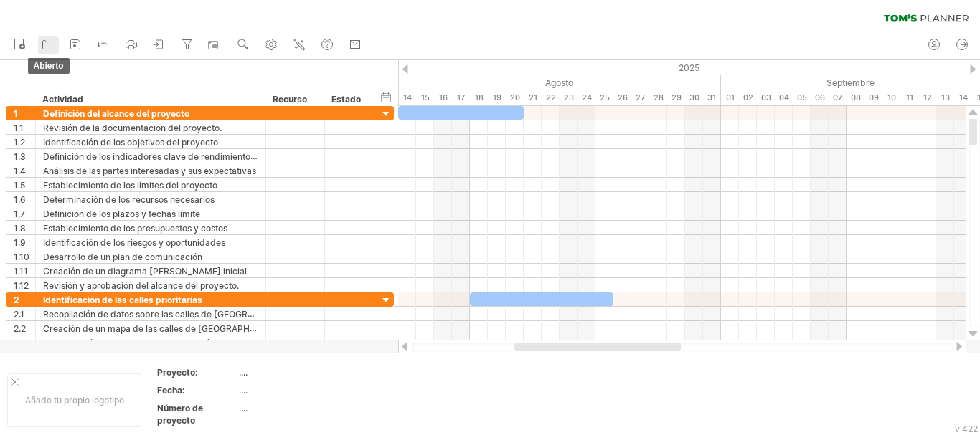
click at [48, 43] on icon at bounding box center [47, 44] width 14 height 14
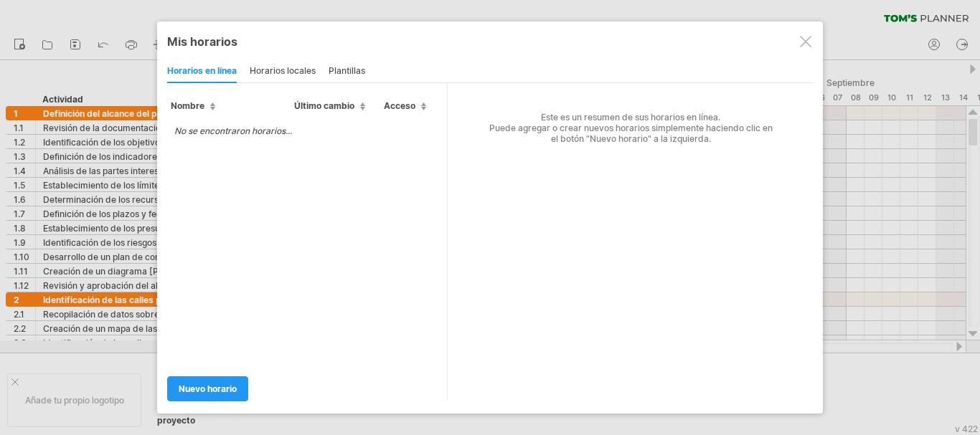
click at [348, 70] on font "plantillas" at bounding box center [346, 70] width 37 height 11
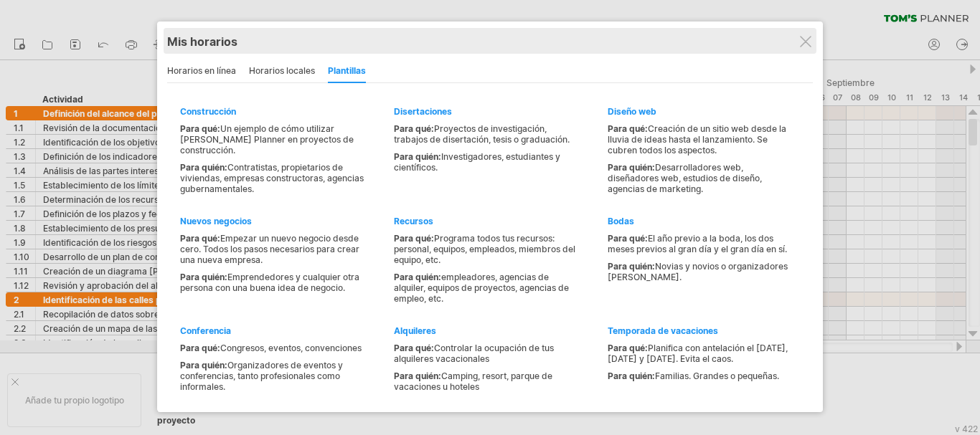
click at [802, 49] on div "Mis horarios compartir/colaborar en línea" at bounding box center [489, 41] width 645 height 26
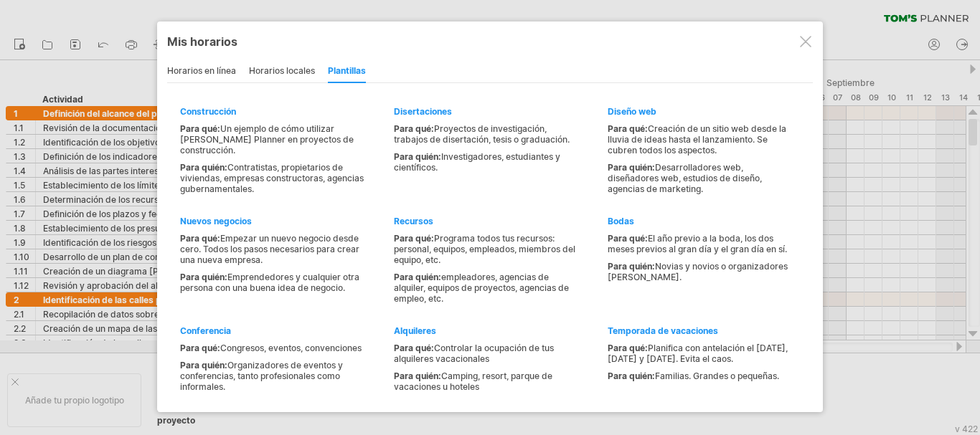
click at [801, 46] on div at bounding box center [805, 41] width 11 height 11
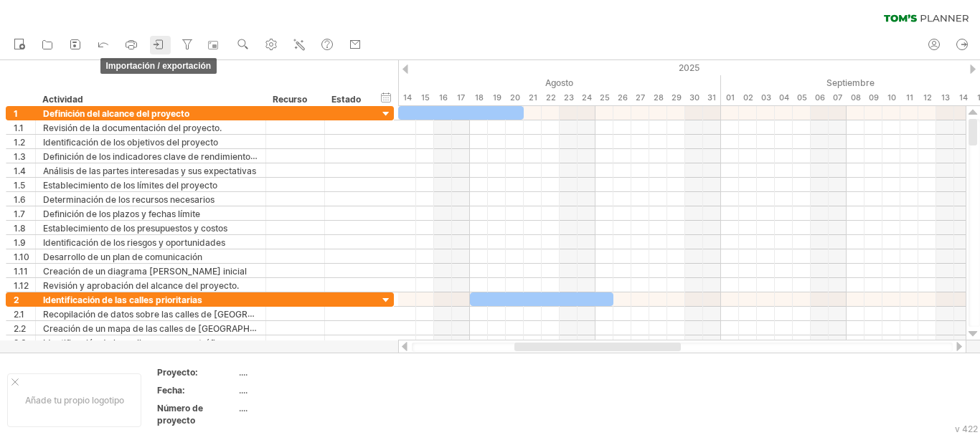
click at [158, 42] on icon at bounding box center [159, 44] width 14 height 14
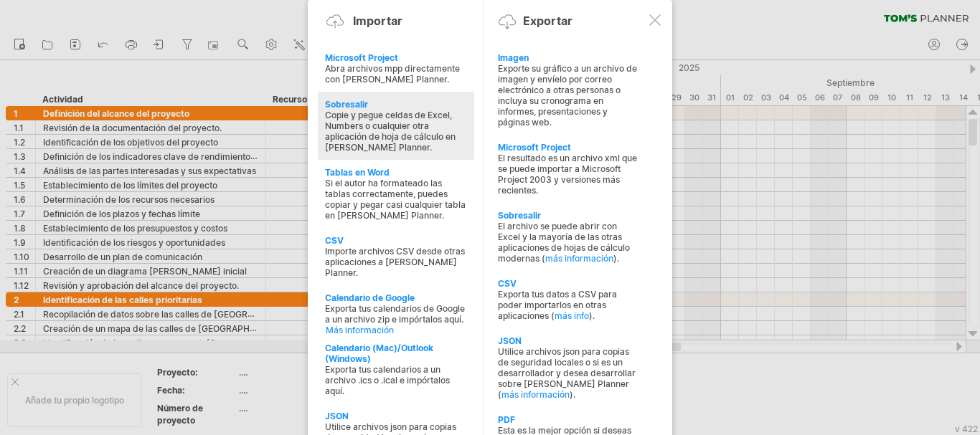
click at [384, 108] on div "Sobresalir" at bounding box center [396, 104] width 142 height 11
type textarea "**********"
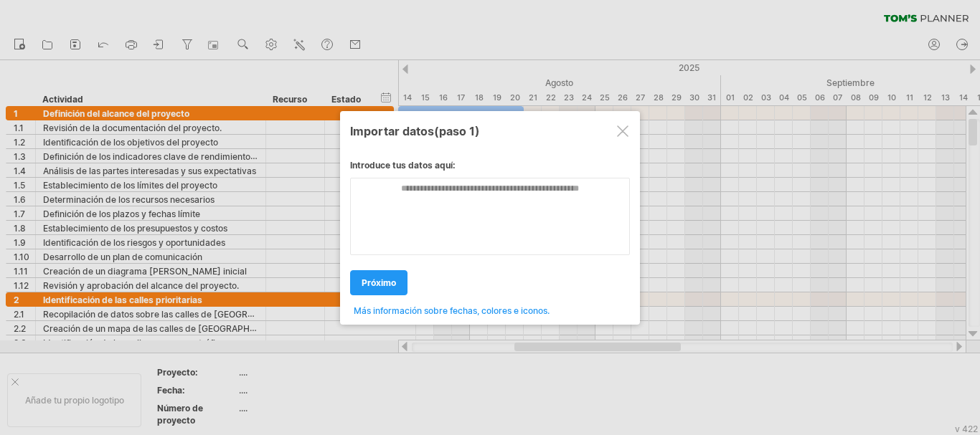
click at [627, 125] on div at bounding box center [622, 130] width 11 height 11
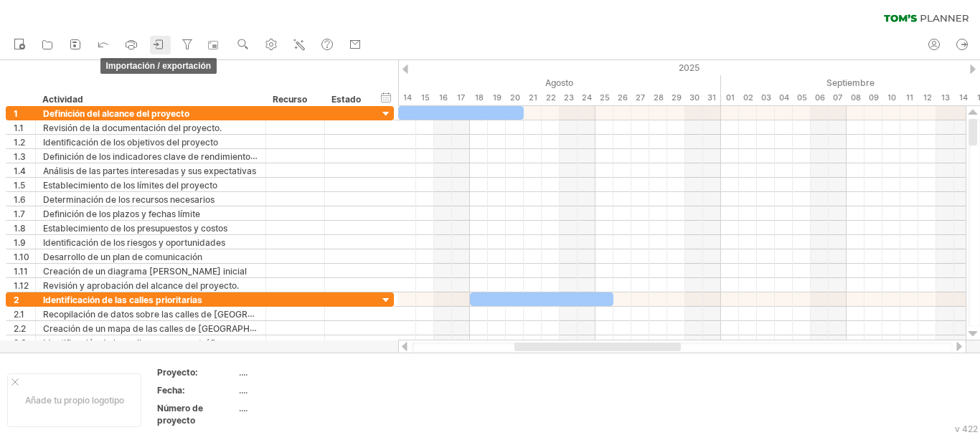
click at [158, 41] on icon at bounding box center [159, 44] width 14 height 14
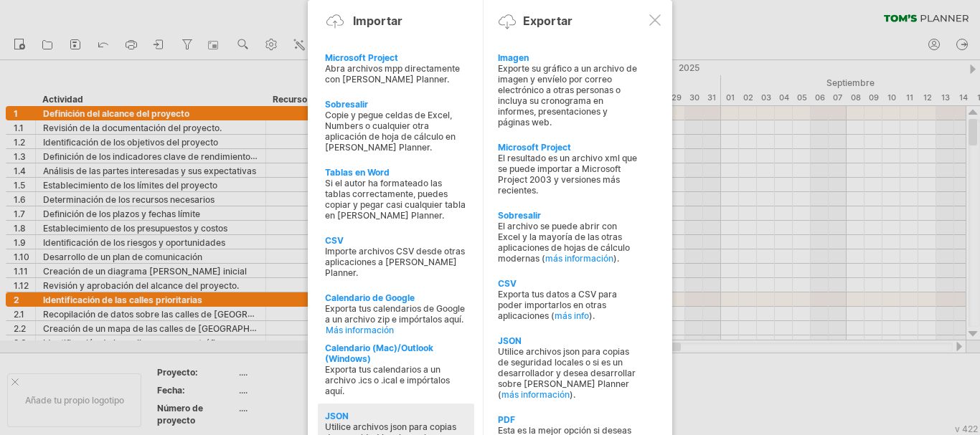
type input "**********"
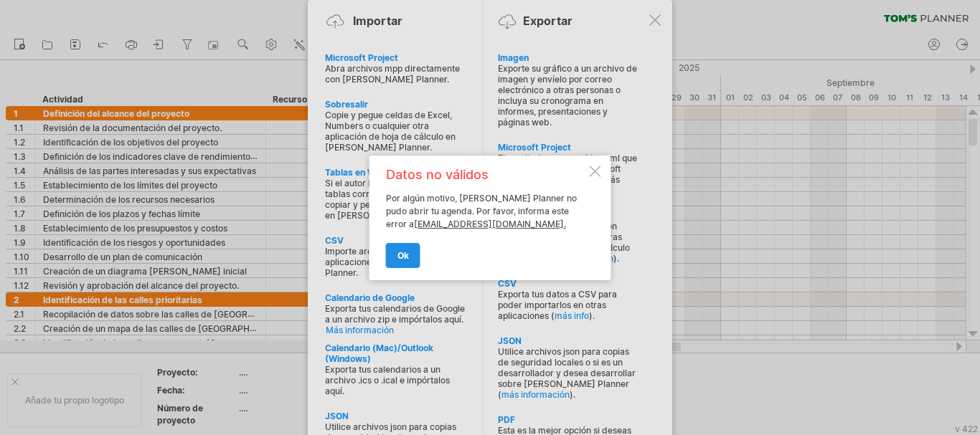
click at [402, 253] on font "OK" at bounding box center [402, 255] width 11 height 11
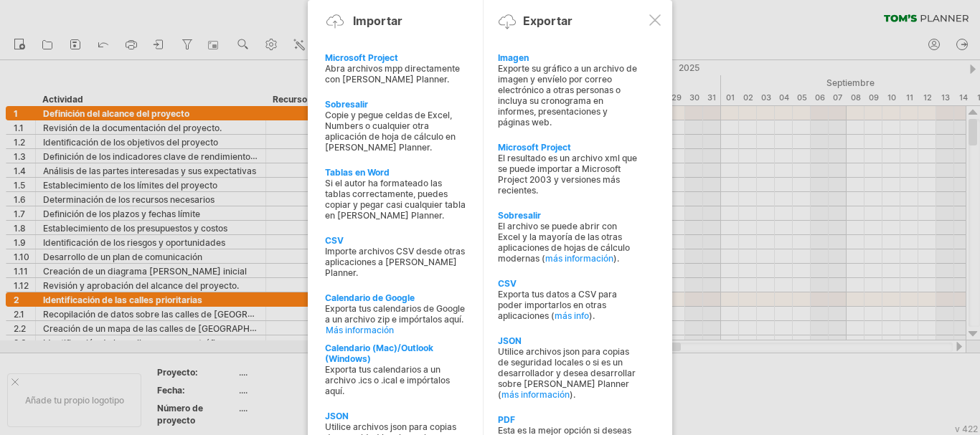
click at [655, 16] on div at bounding box center [654, 19] width 11 height 11
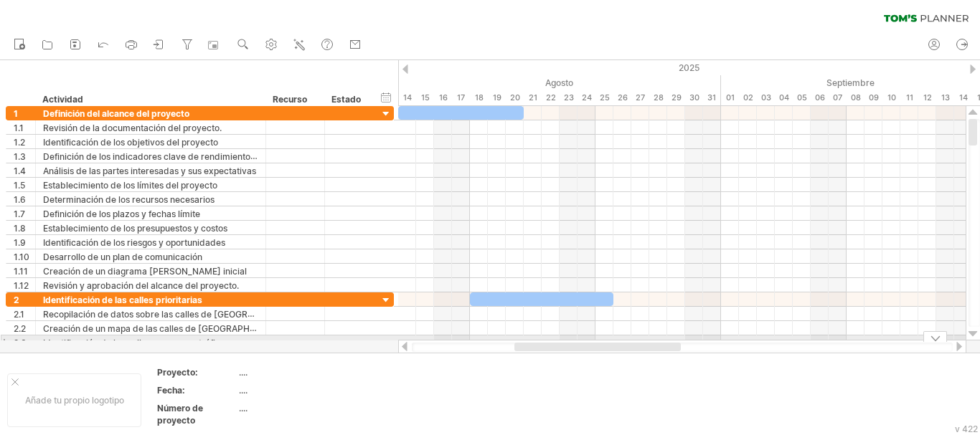
click at [930, 338] on div at bounding box center [935, 336] width 24 height 11
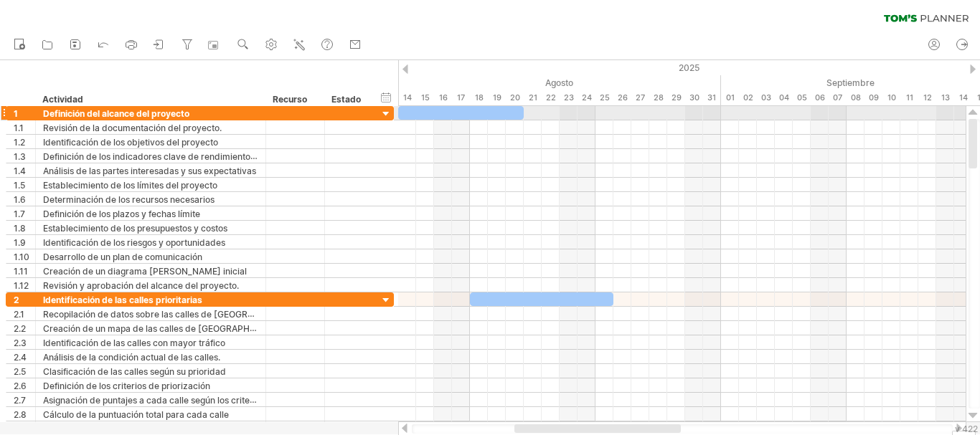
drag, startPoint x: 972, startPoint y: 154, endPoint x: 979, endPoint y: 101, distance: 53.5
click at [979, 103] on div "Intentando acceder a [DOMAIN_NAME] Conectado de nuevo... 0% borrar filtro" at bounding box center [490, 217] width 980 height 435
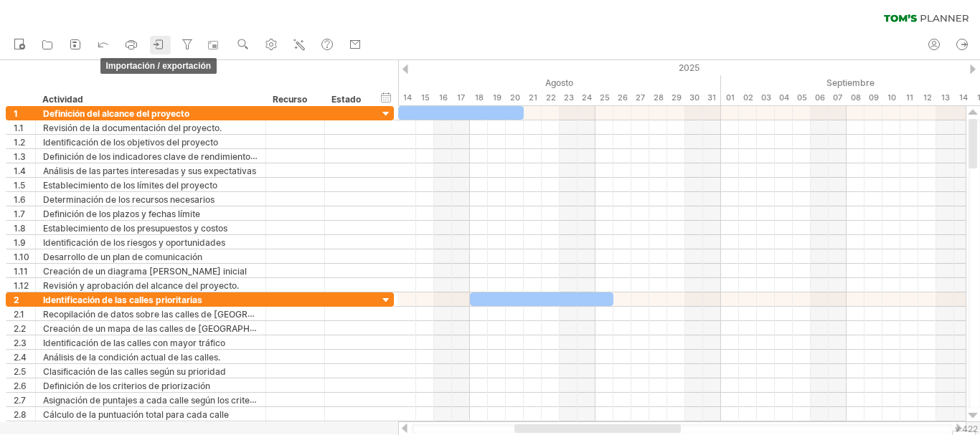
click at [158, 37] on link "importación / exportación" at bounding box center [160, 45] width 21 height 19
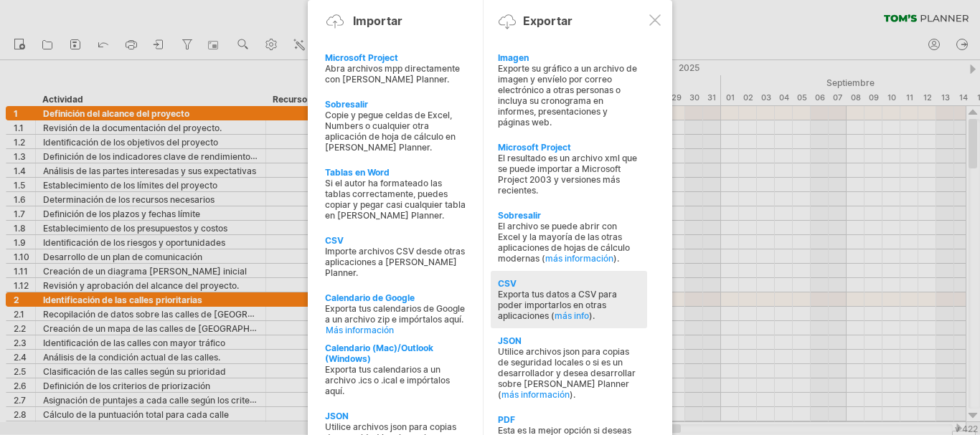
click at [504, 276] on div "CSV Exporta tus datos a CSV para poder importarlos en otras aplicaciones ( más …" at bounding box center [568, 299] width 156 height 57
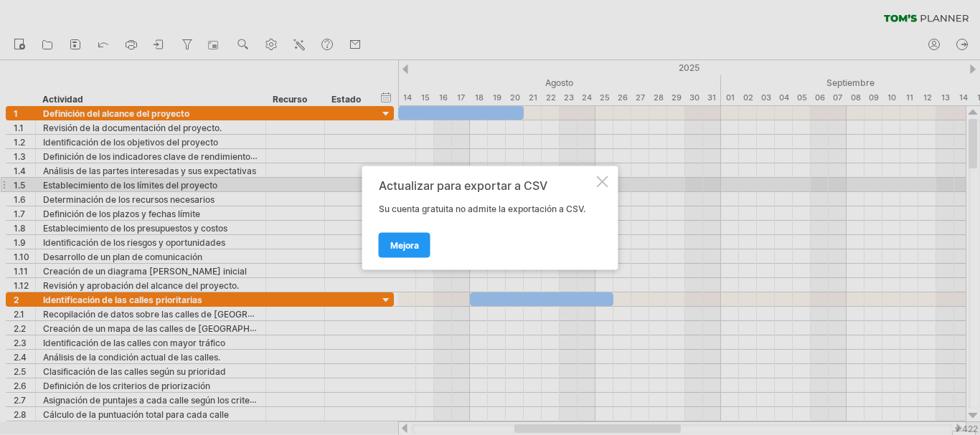
click at [599, 184] on div at bounding box center [602, 181] width 11 height 11
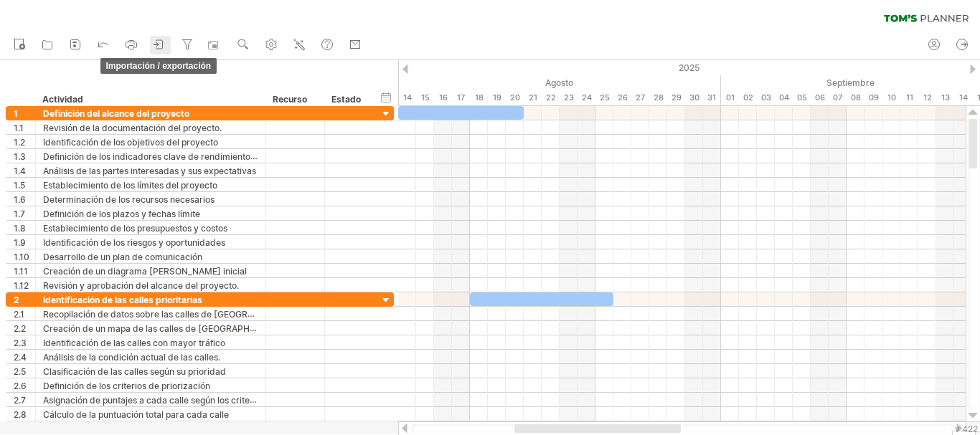
click at [157, 44] on icon at bounding box center [155, 44] width 4 height 4
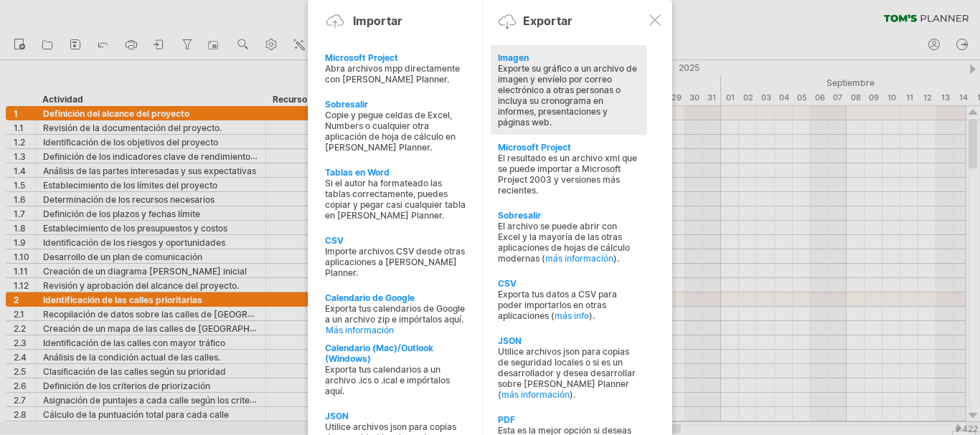
click at [520, 91] on font "Exporte su gráfico a un archivo de imagen y envíelo por correo electrónico a ot…" at bounding box center [567, 95] width 139 height 65
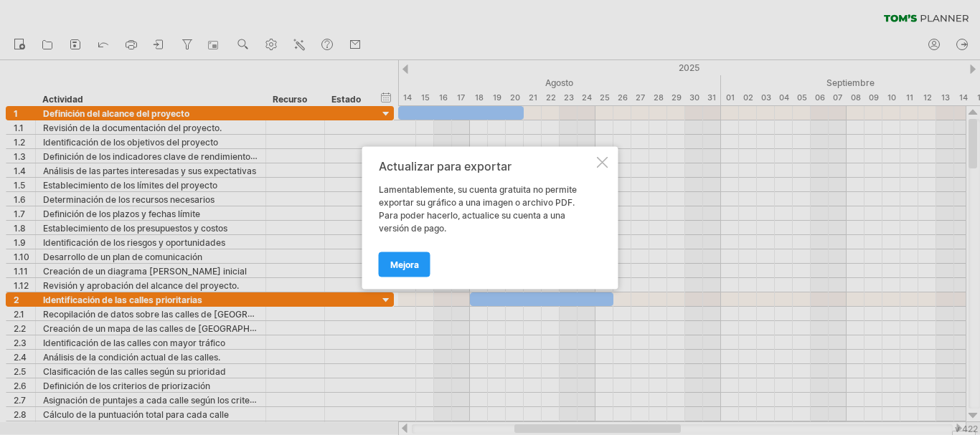
click at [606, 161] on div at bounding box center [602, 161] width 11 height 11
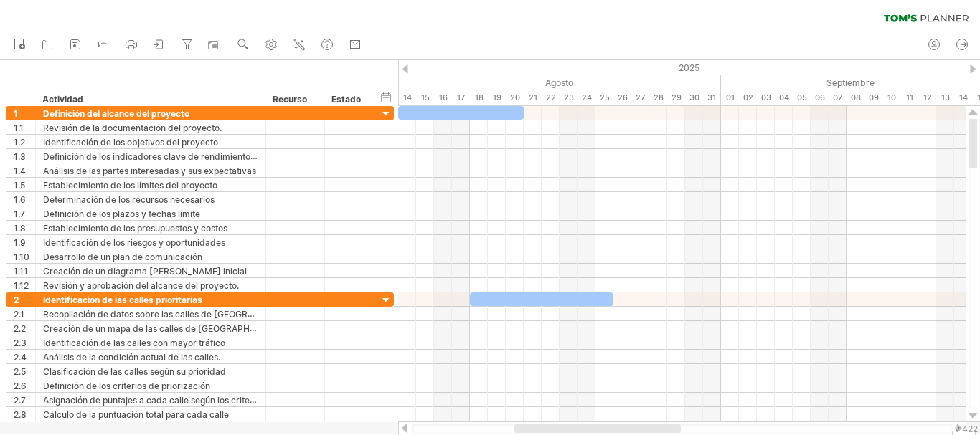
drag, startPoint x: 343, startPoint y: 2, endPoint x: 478, endPoint y: 29, distance: 137.5
click at [478, 29] on div "borrar filtro volver a aplicar el filtro" at bounding box center [490, 15] width 980 height 30
click at [486, 33] on div "nuevo" at bounding box center [490, 45] width 980 height 30
click at [575, 13] on div "borrar filtro volver a aplicar el filtro" at bounding box center [490, 15] width 980 height 30
